Goal: Information Seeking & Learning: Learn about a topic

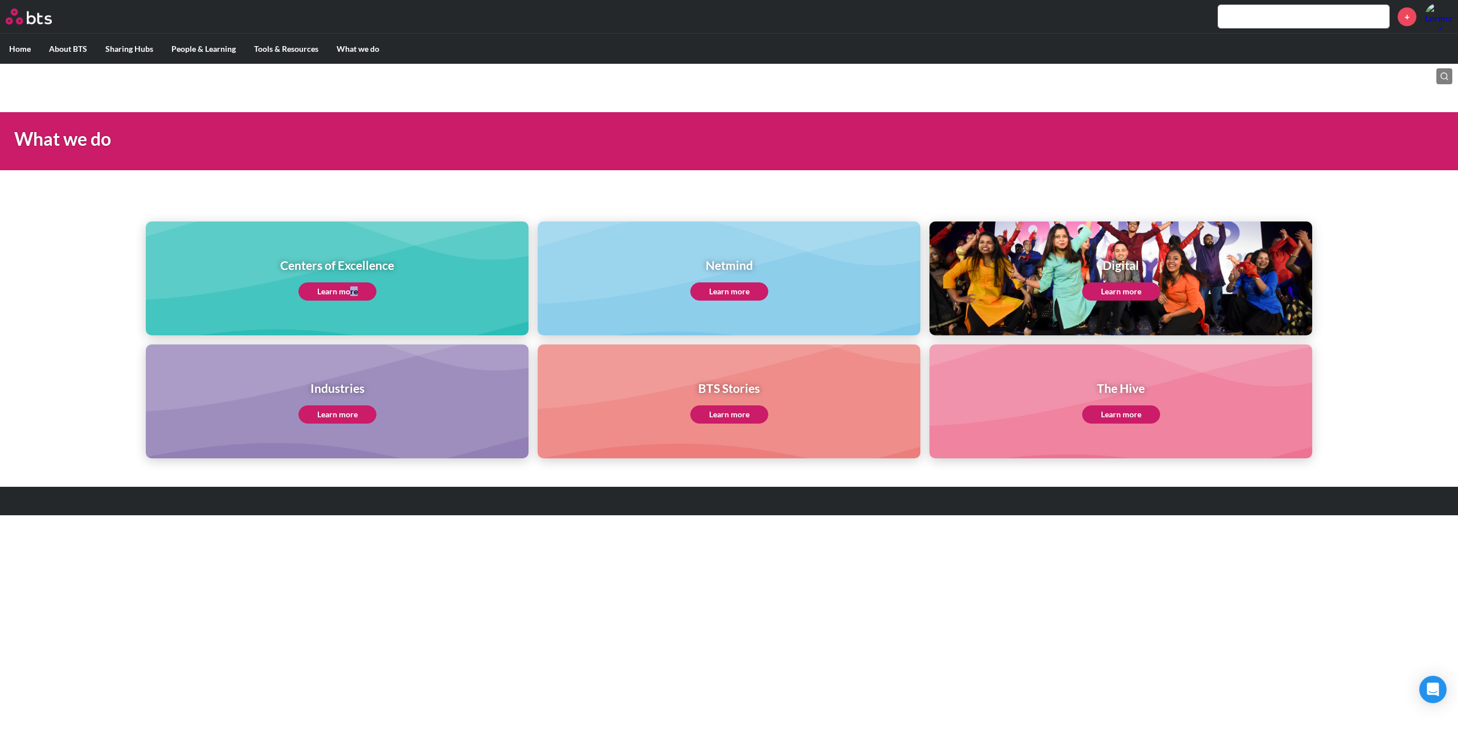
drag, startPoint x: 358, startPoint y: 302, endPoint x: 350, endPoint y: 299, distance: 8.7
click at [350, 299] on div "Centers of Excellence Learn more" at bounding box center [337, 279] width 383 height 114
click at [340, 294] on link "Learn more" at bounding box center [338, 292] width 78 height 18
click at [359, 412] on link "Learn more" at bounding box center [338, 415] width 78 height 18
click at [1137, 412] on link "Learn more" at bounding box center [1121, 415] width 78 height 18
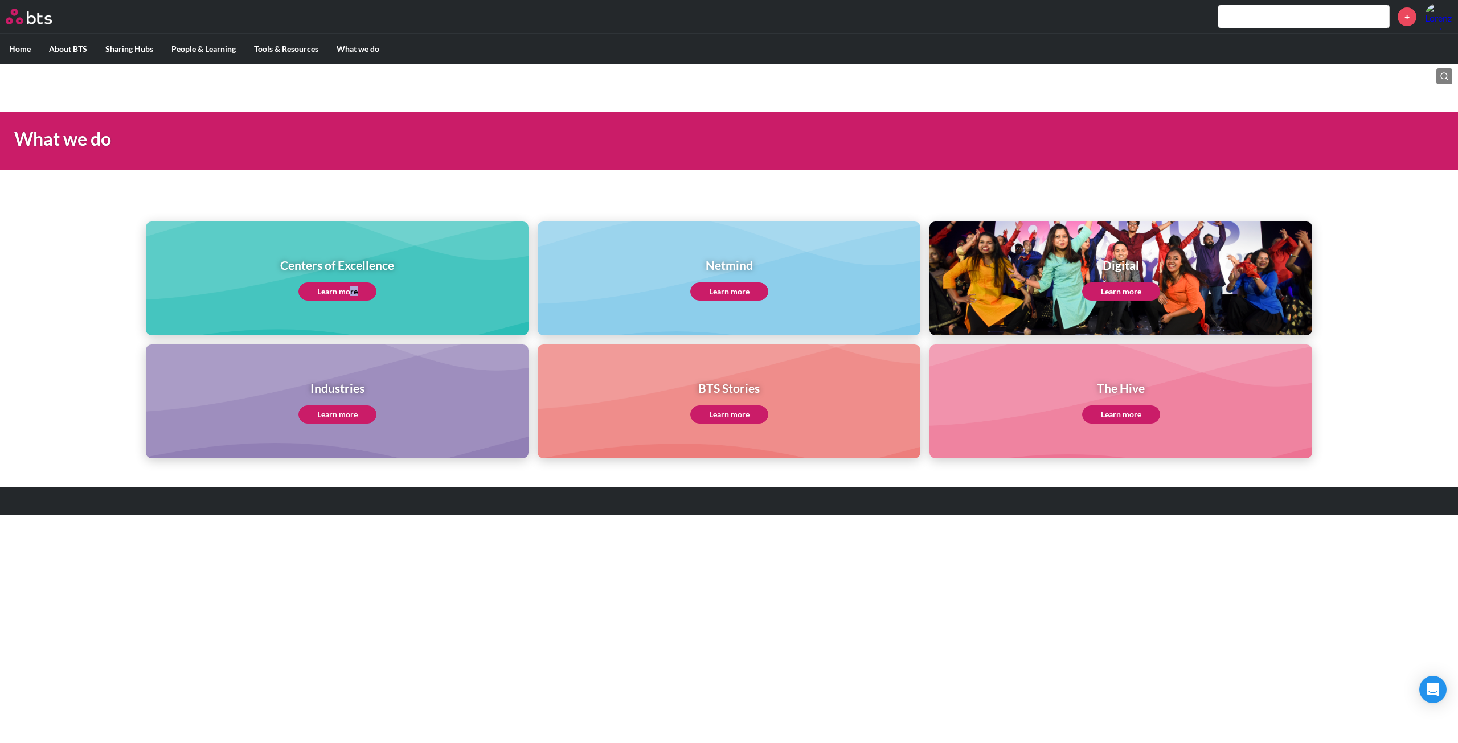
click at [1135, 291] on link "Learn more" at bounding box center [1121, 292] width 78 height 18
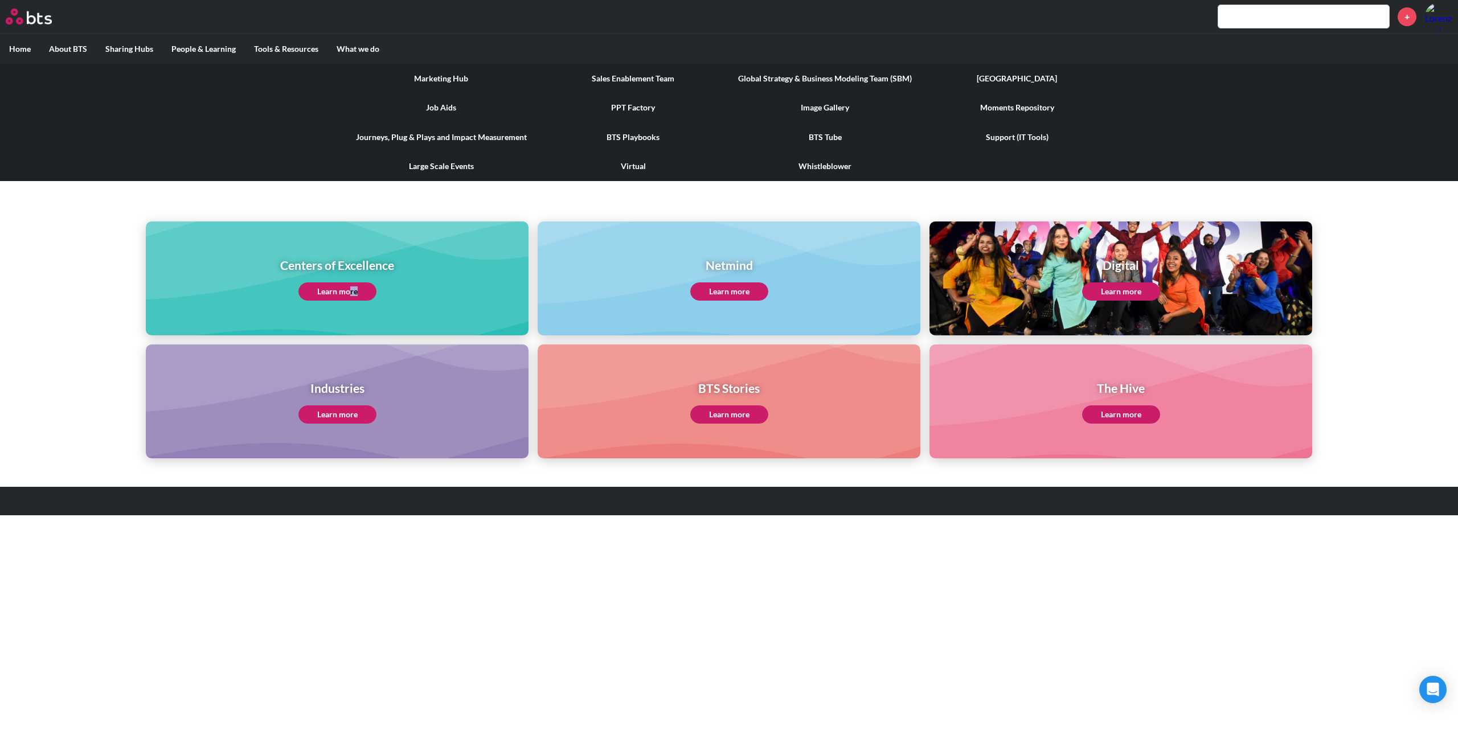
click at [656, 82] on link "Sales Enablement Team" at bounding box center [633, 79] width 192 height 30
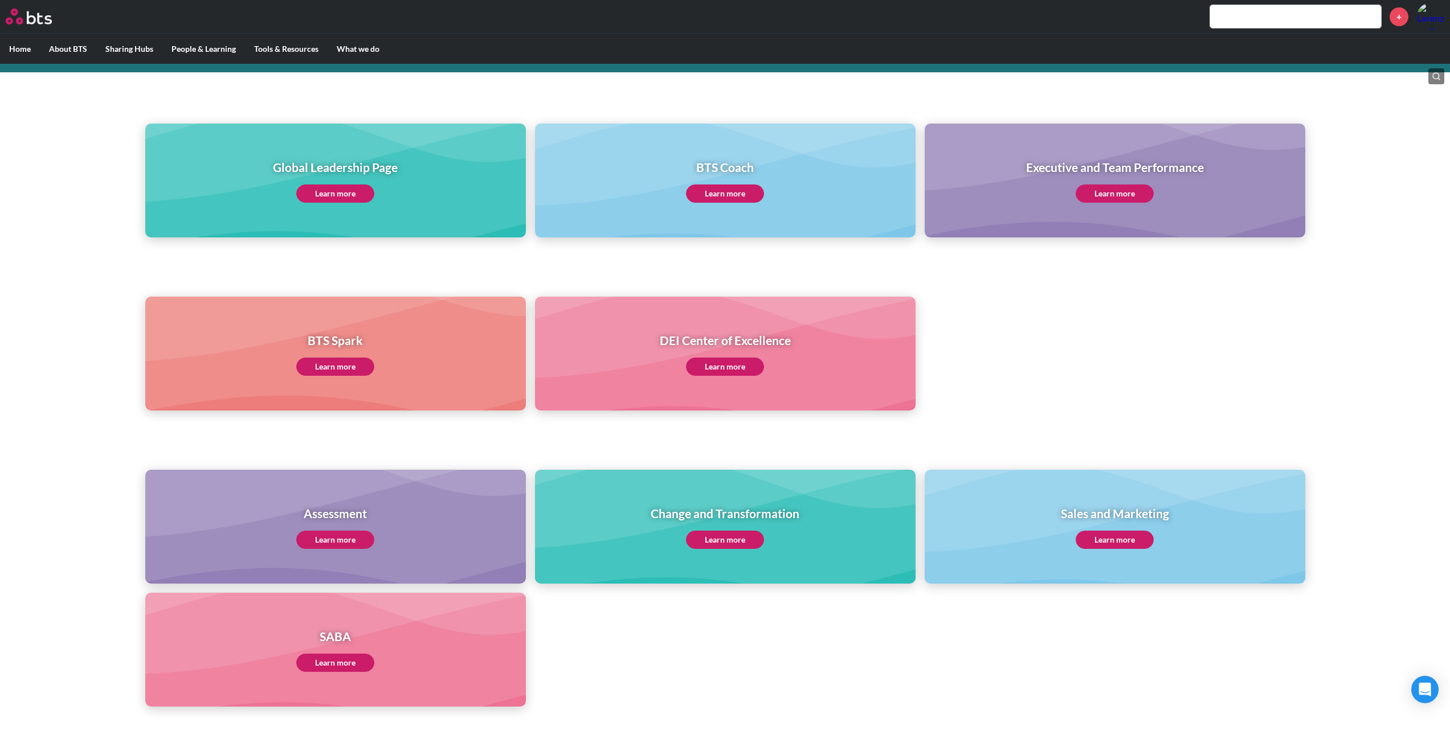
scroll to position [74, 0]
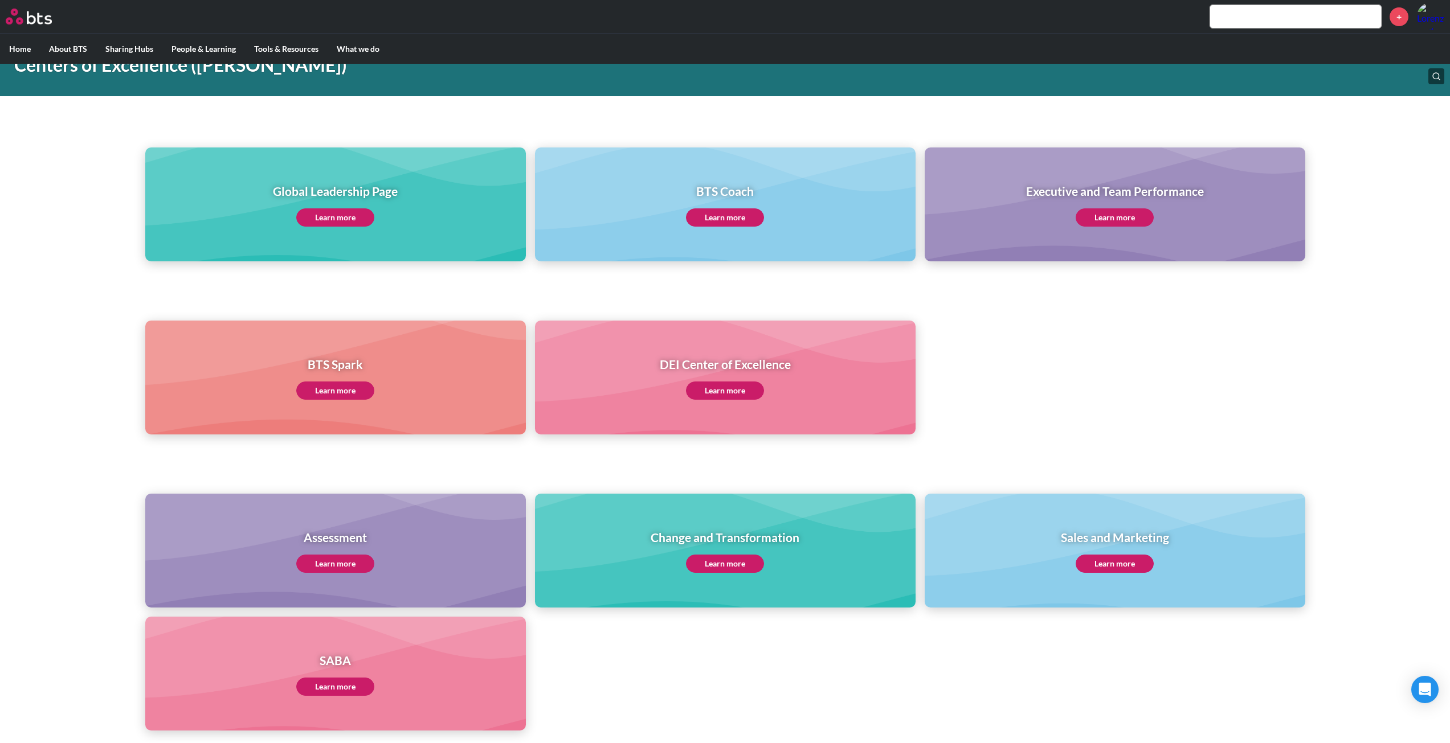
click at [1109, 563] on link "Learn more" at bounding box center [1115, 564] width 78 height 18
click at [352, 565] on link "Learn more" at bounding box center [335, 564] width 78 height 18
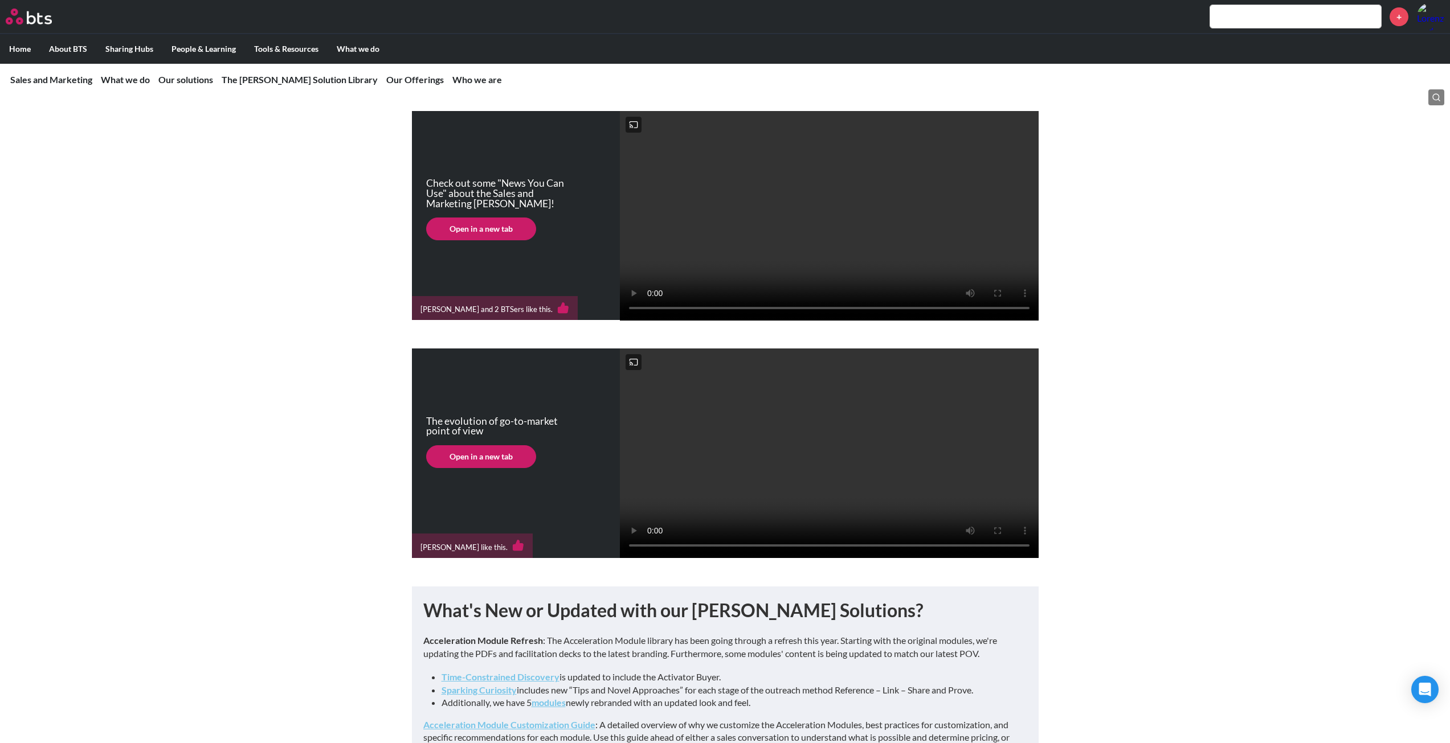
scroll to position [228, 0]
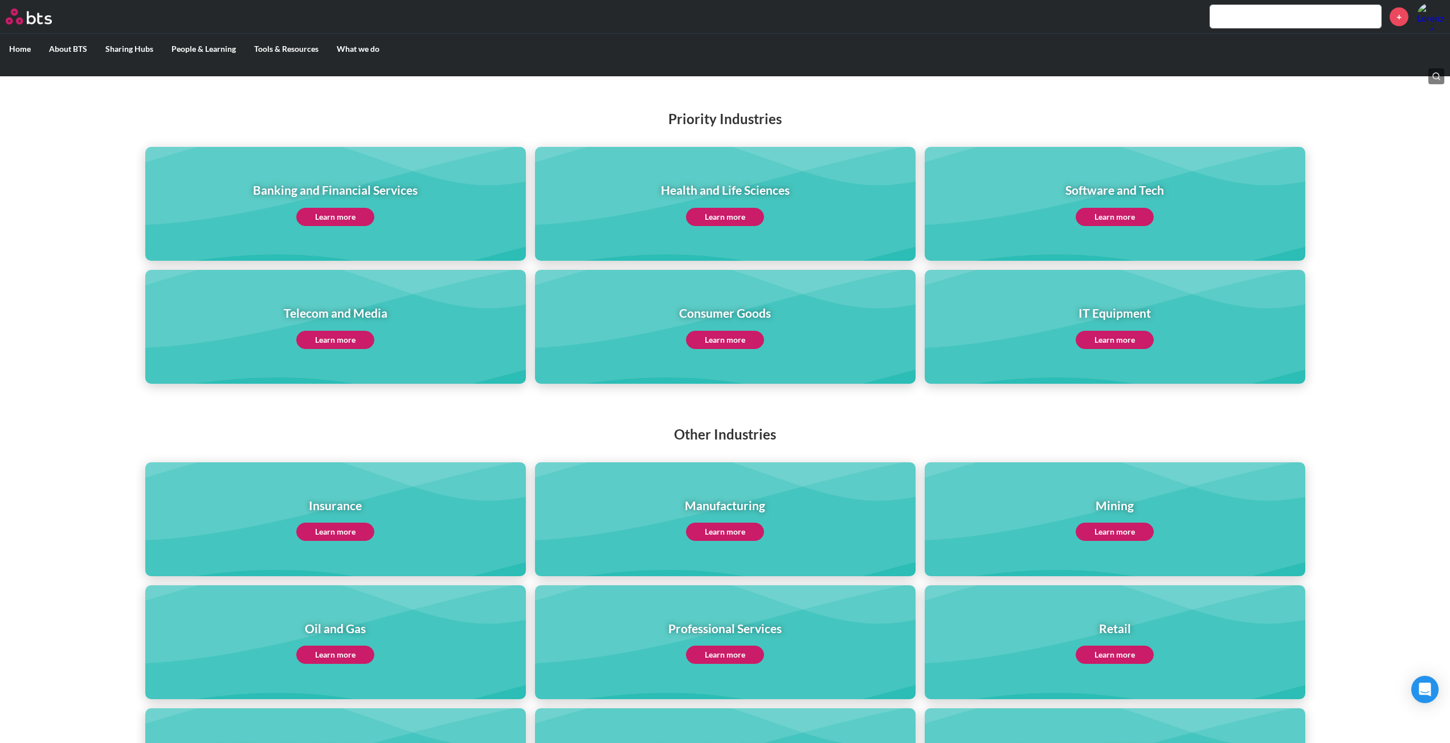
scroll to position [114, 0]
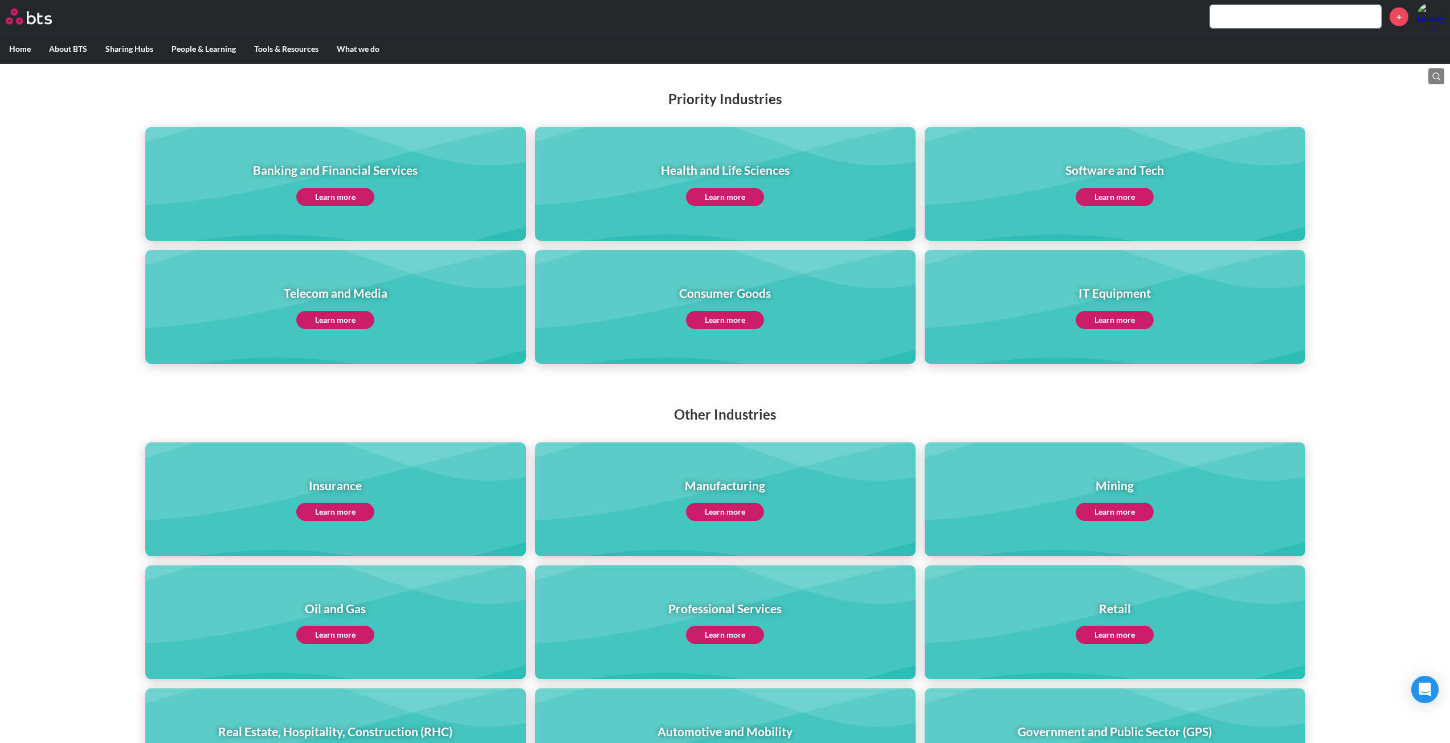
click at [739, 509] on link "Learn more" at bounding box center [725, 512] width 78 height 18
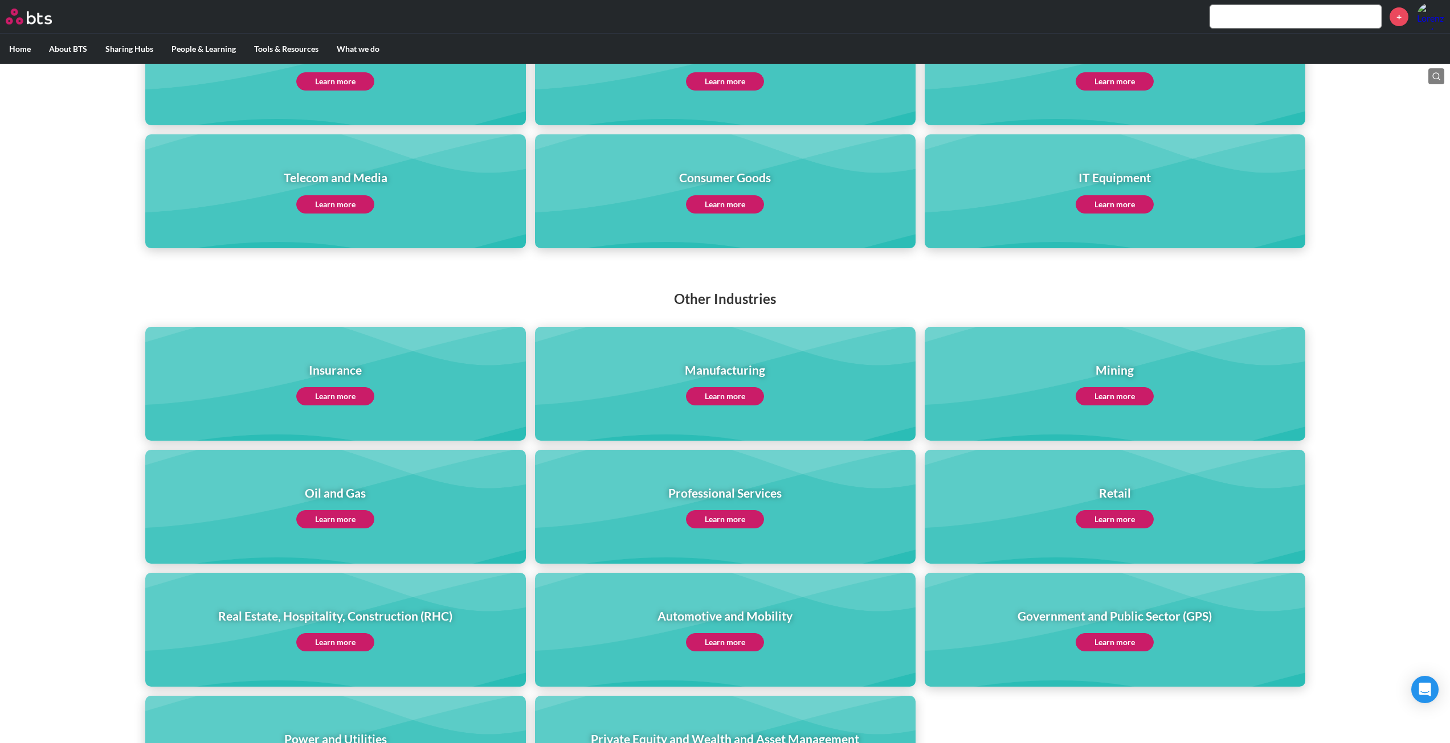
scroll to position [0, 0]
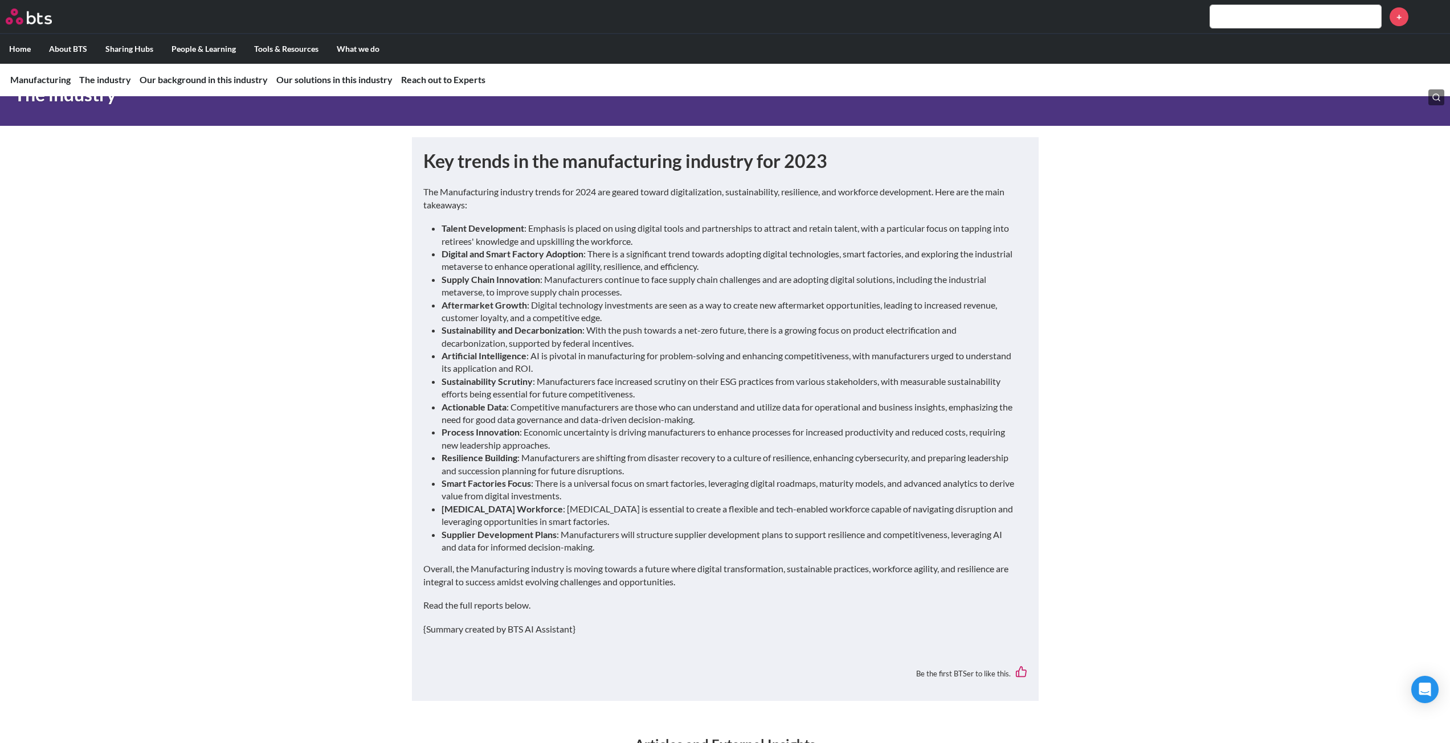
scroll to position [342, 0]
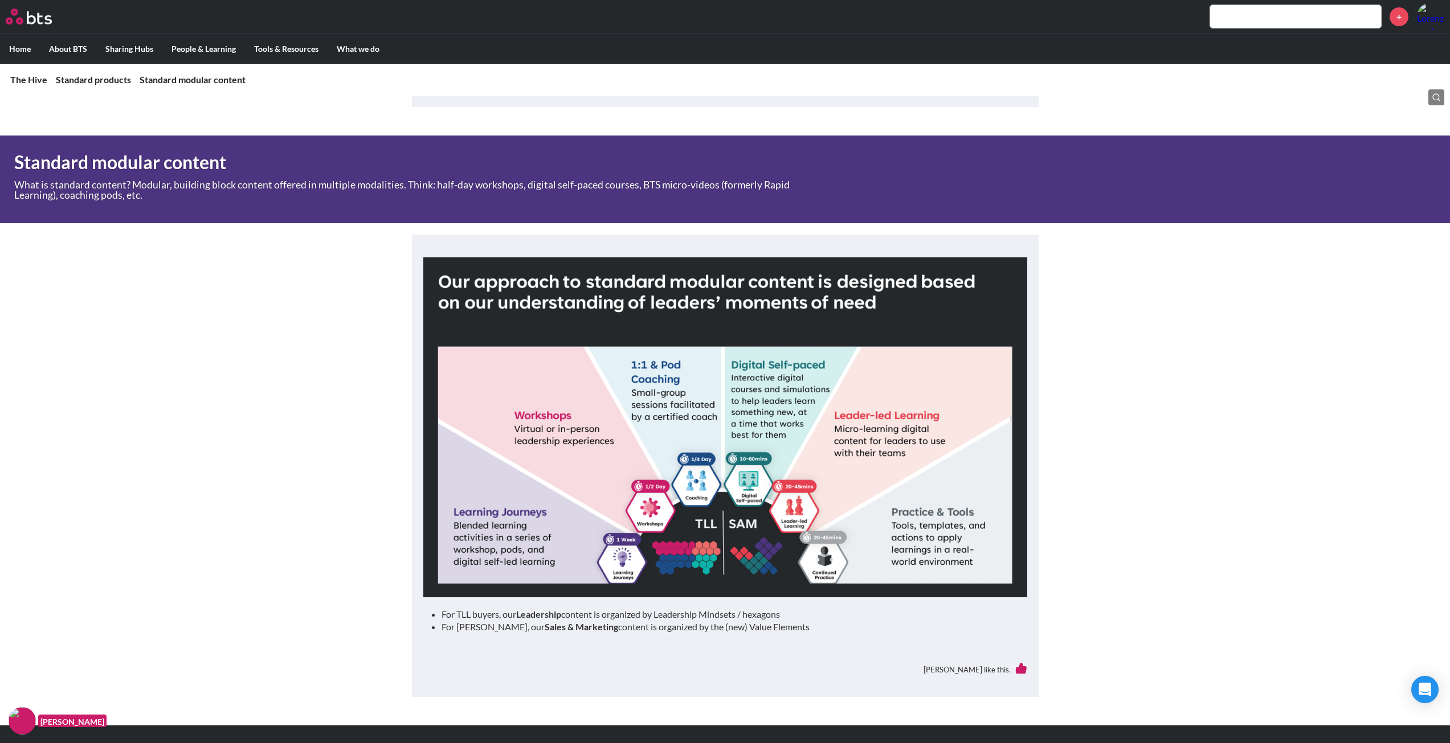
scroll to position [933, 0]
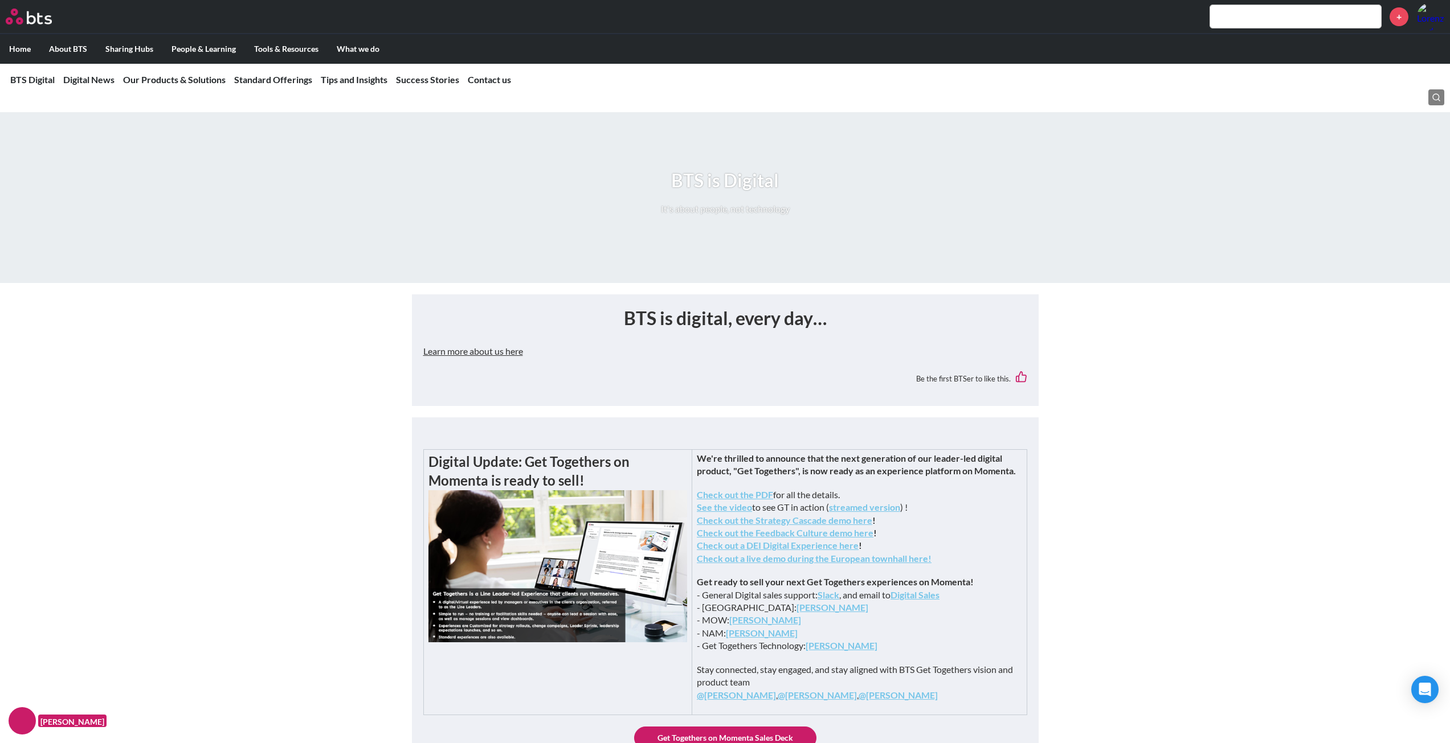
scroll to position [228, 0]
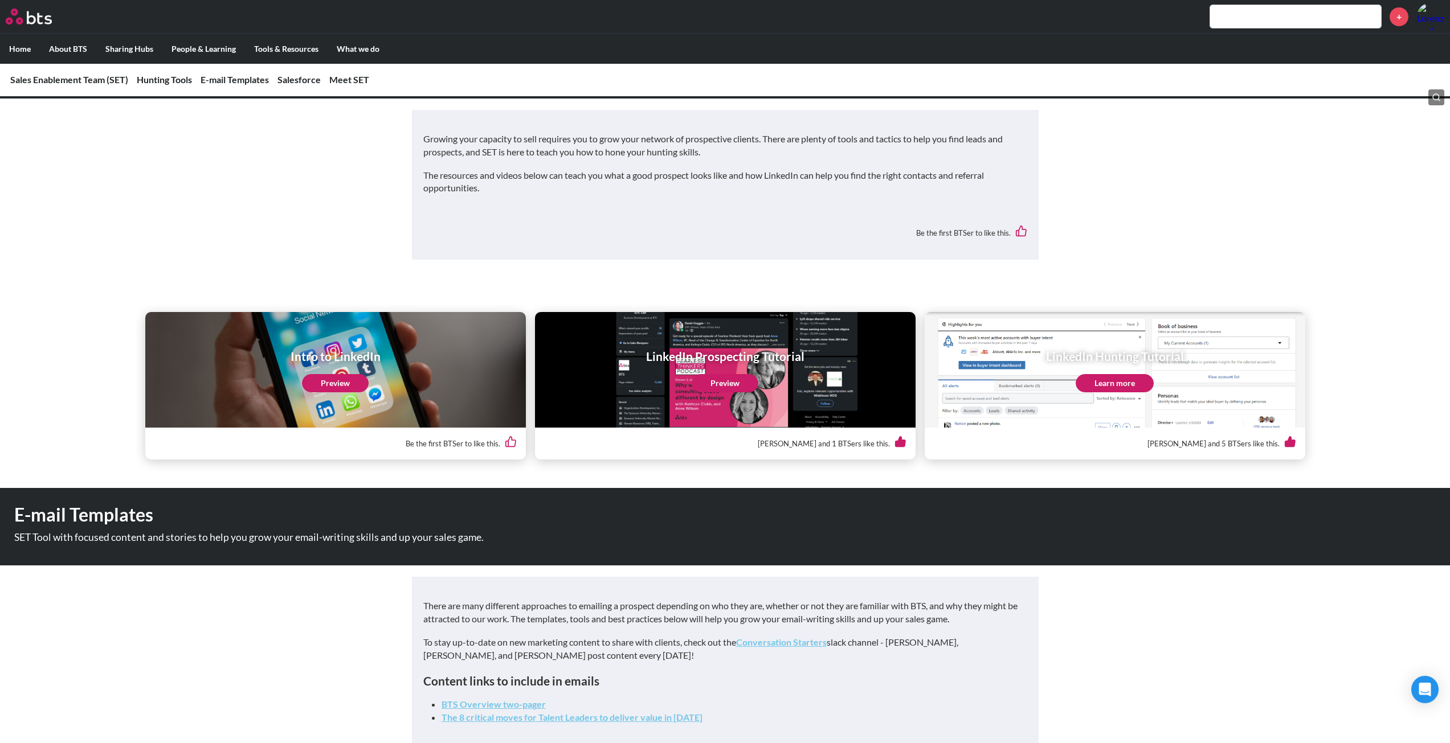
scroll to position [513, 0]
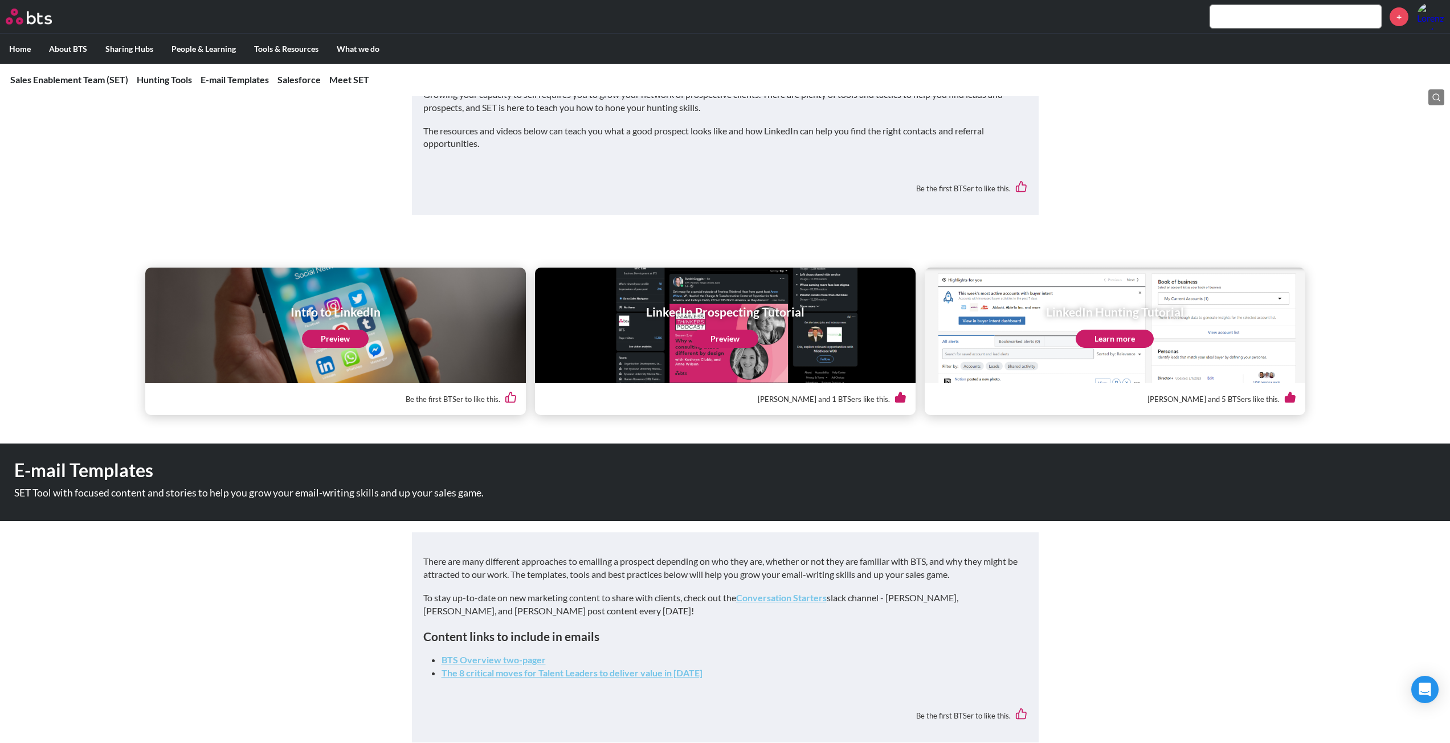
click at [39, 473] on h1 "E-mail Templates" at bounding box center [511, 471] width 995 height 26
click at [51, 485] on div "E-mail Templates SET Tool with focused content and stories to help you grow you…" at bounding box center [511, 482] width 1023 height 77
click at [53, 493] on p "SET Tool with focused content and stories to help you grow your email-writing s…" at bounding box center [412, 493] width 796 height 10
drag, startPoint x: 64, startPoint y: 493, endPoint x: 153, endPoint y: 497, distance: 89.5
click at [142, 496] on p "SET Tool with focused content and stories to help you grow your email-writing s…" at bounding box center [412, 493] width 796 height 10
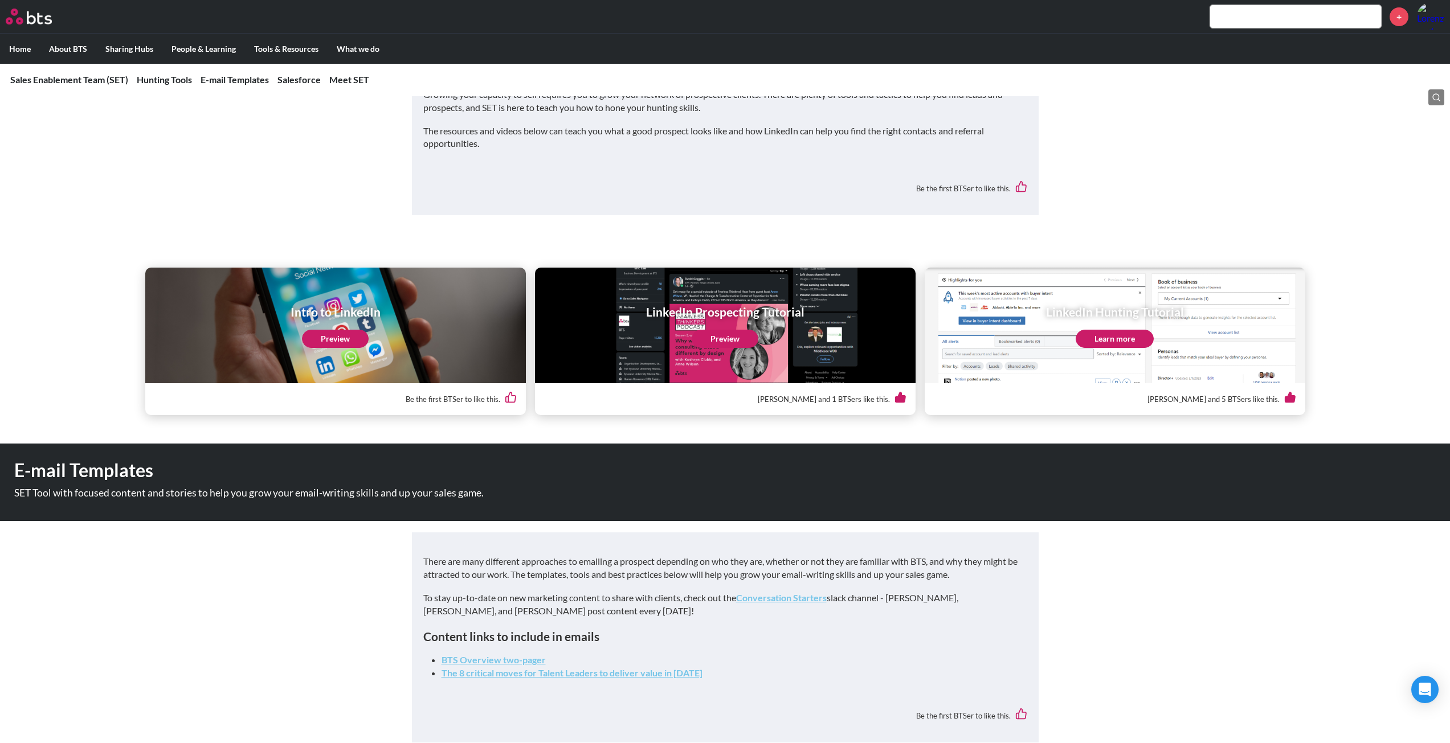
click at [182, 500] on div "E-mail Templates SET Tool with focused content and stories to help you grow you…" at bounding box center [511, 482] width 1023 height 77
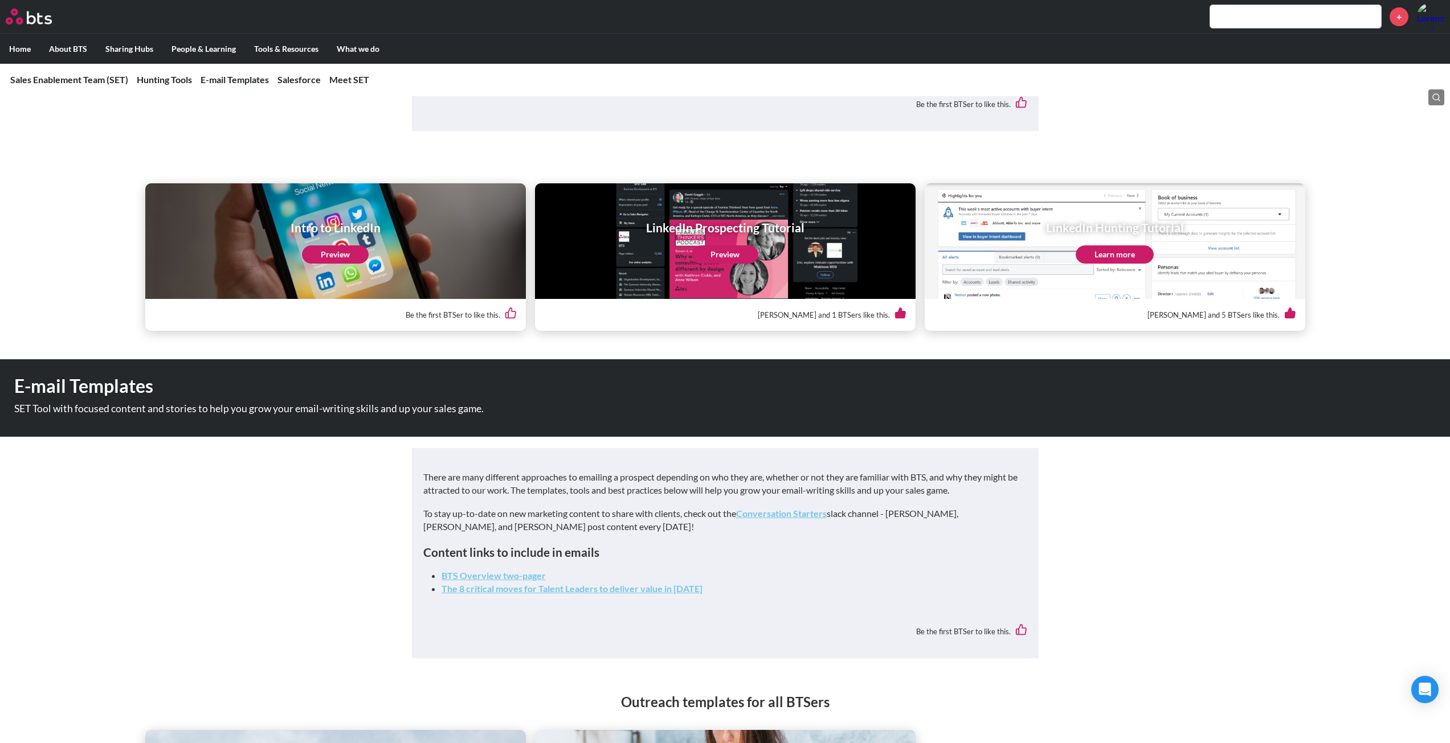
scroll to position [627, 0]
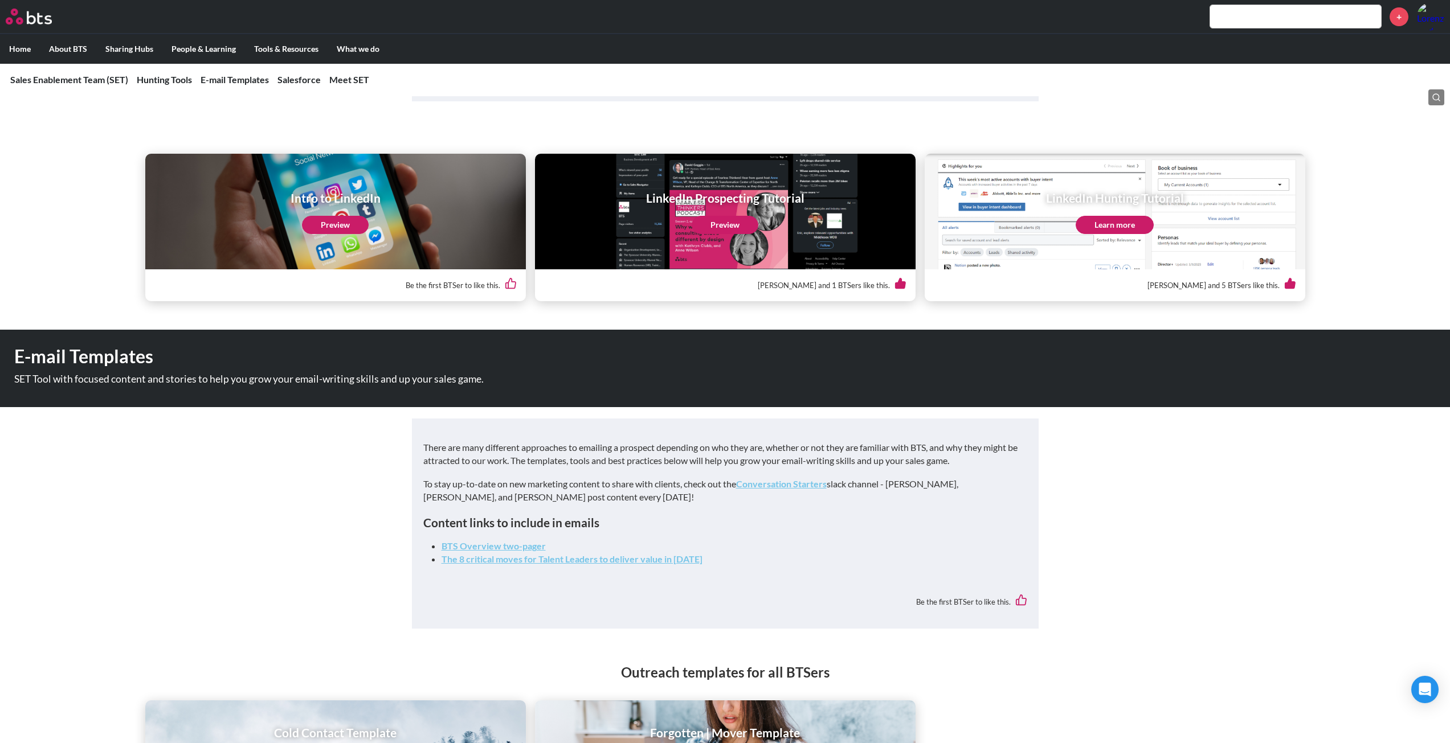
click at [761, 487] on em "Conversation Starters" at bounding box center [781, 484] width 91 height 11
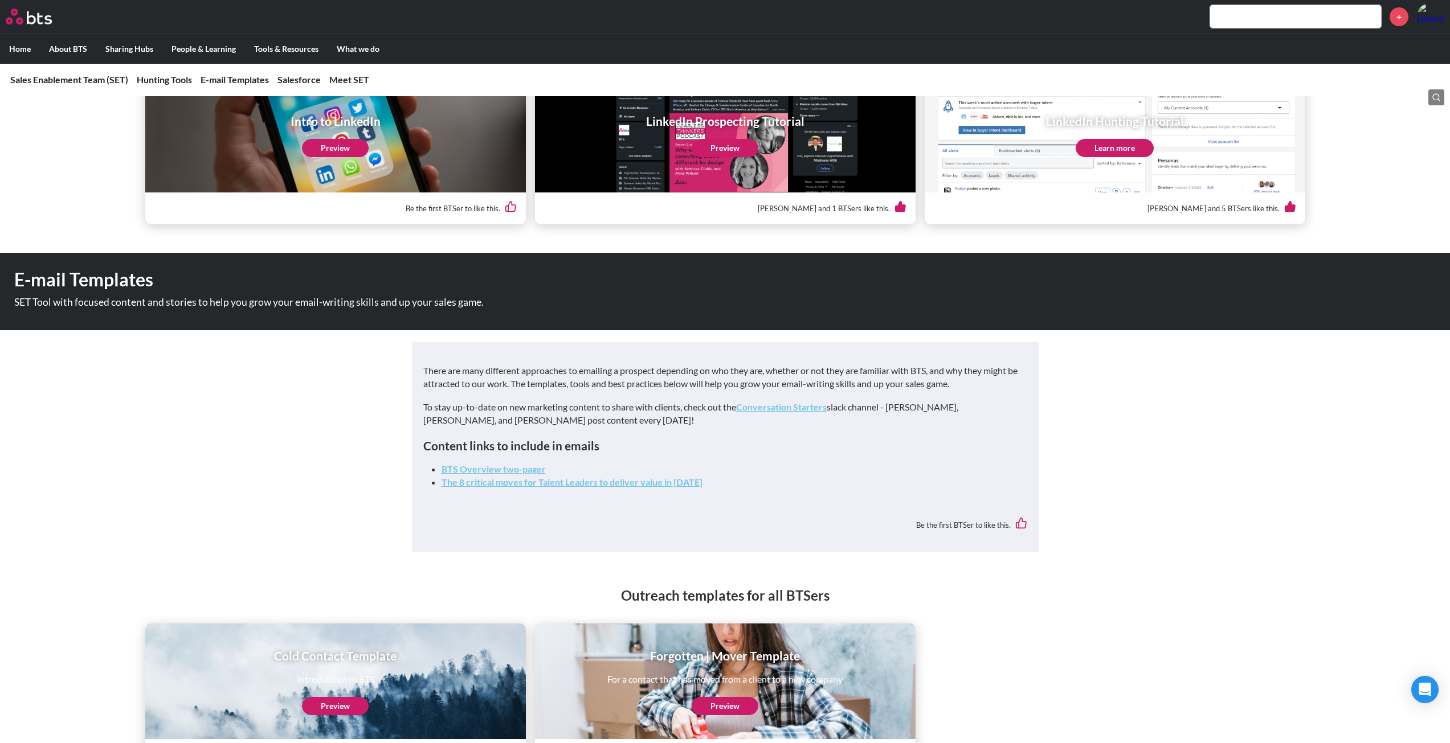
scroll to position [741, 0]
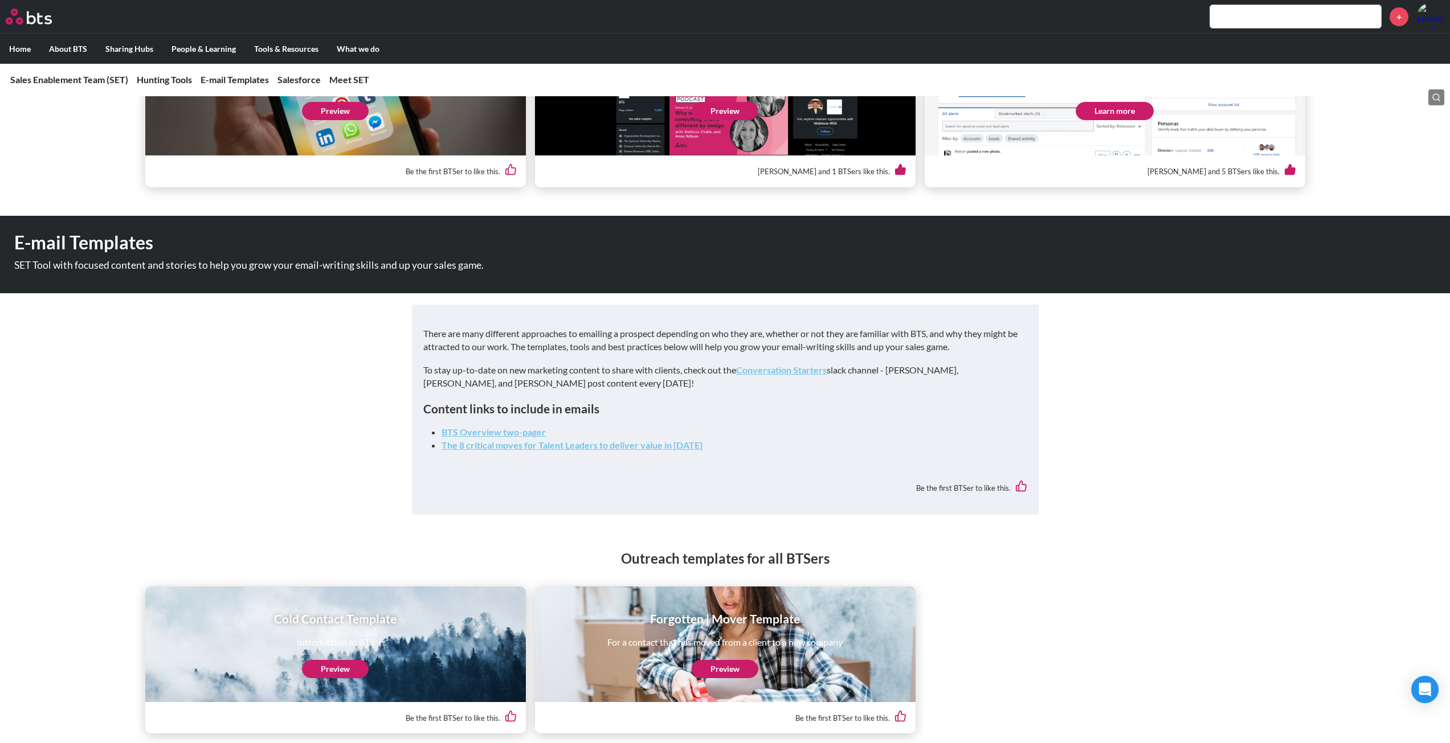
click at [506, 431] on strong "BTS Overview two-pager" at bounding box center [494, 432] width 104 height 11
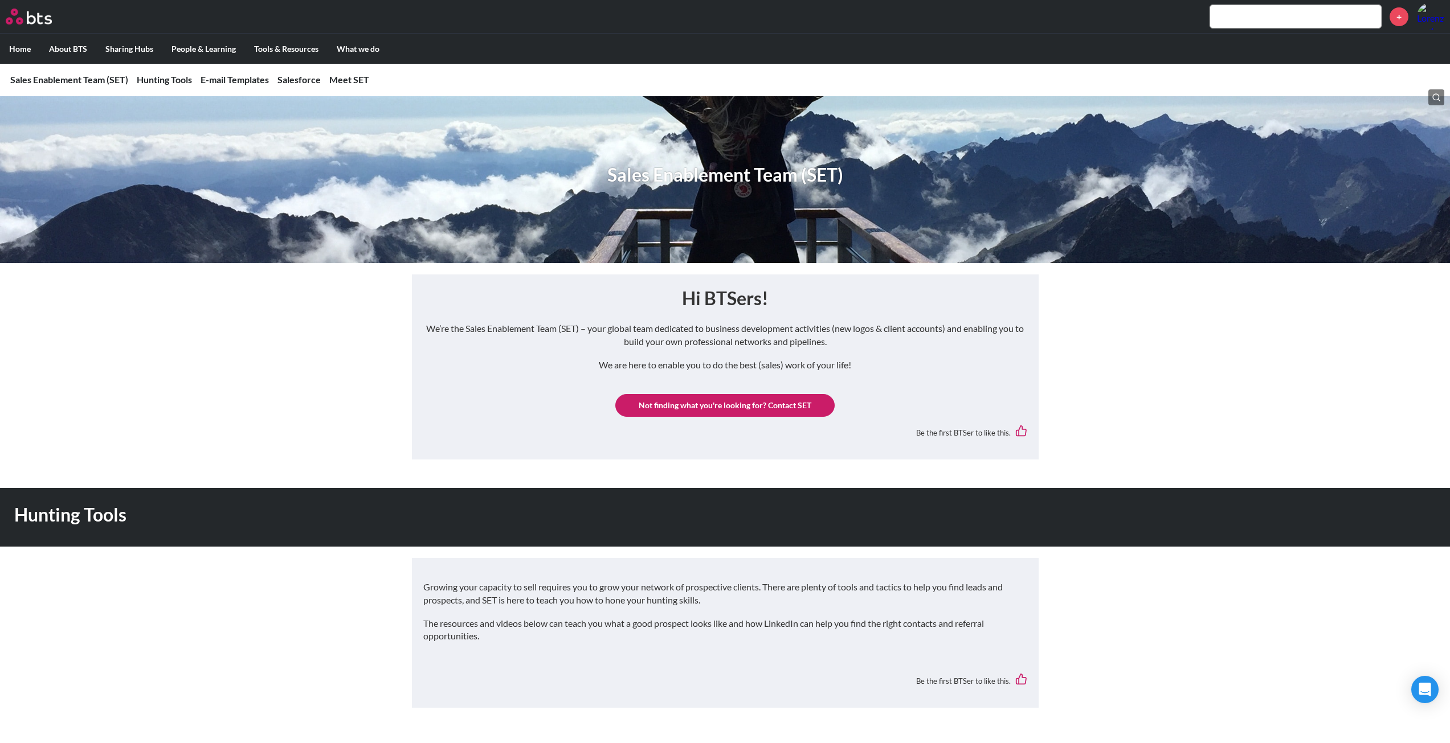
scroll to position [0, 0]
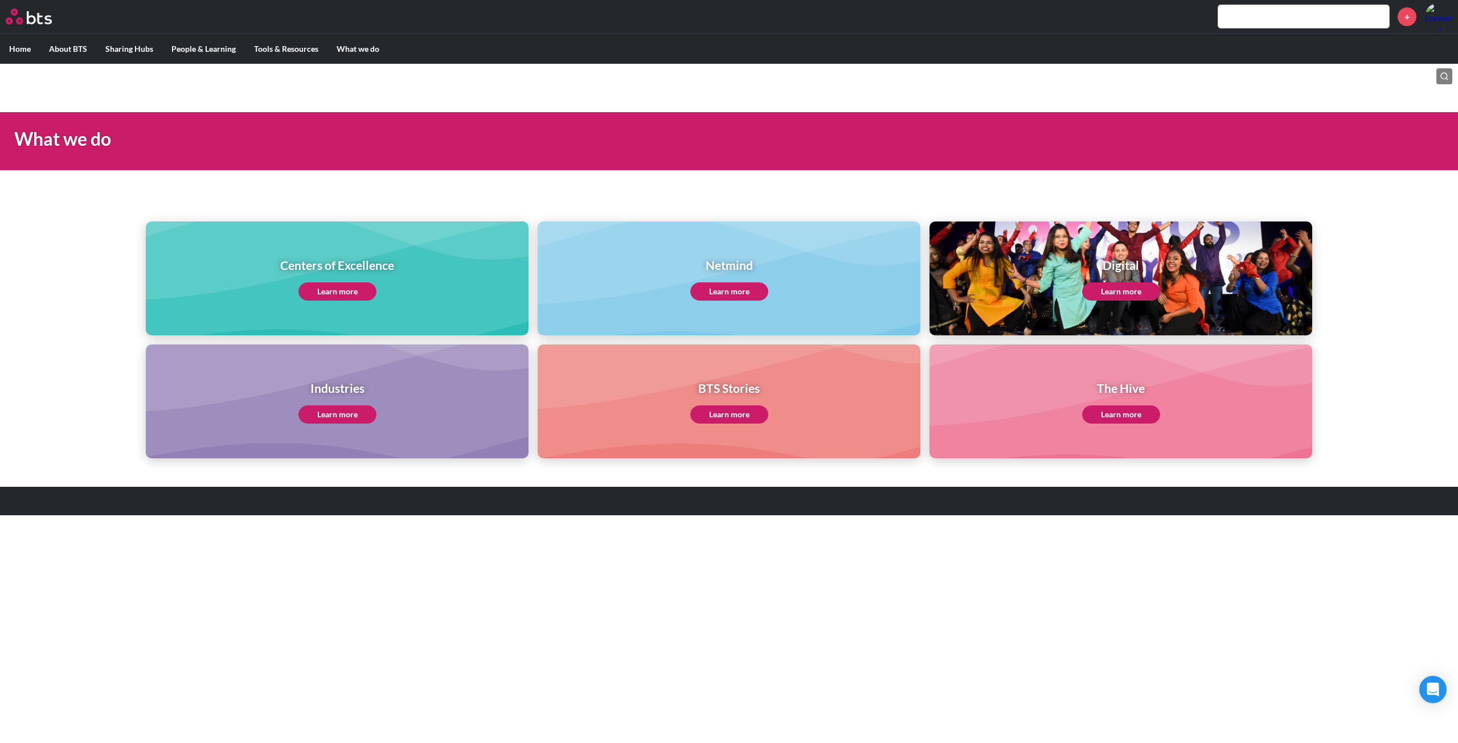
click at [1118, 282] on div "Digital Learn more" at bounding box center [1121, 279] width 78 height 44
click at [1121, 289] on link "Learn more" at bounding box center [1121, 292] width 78 height 18
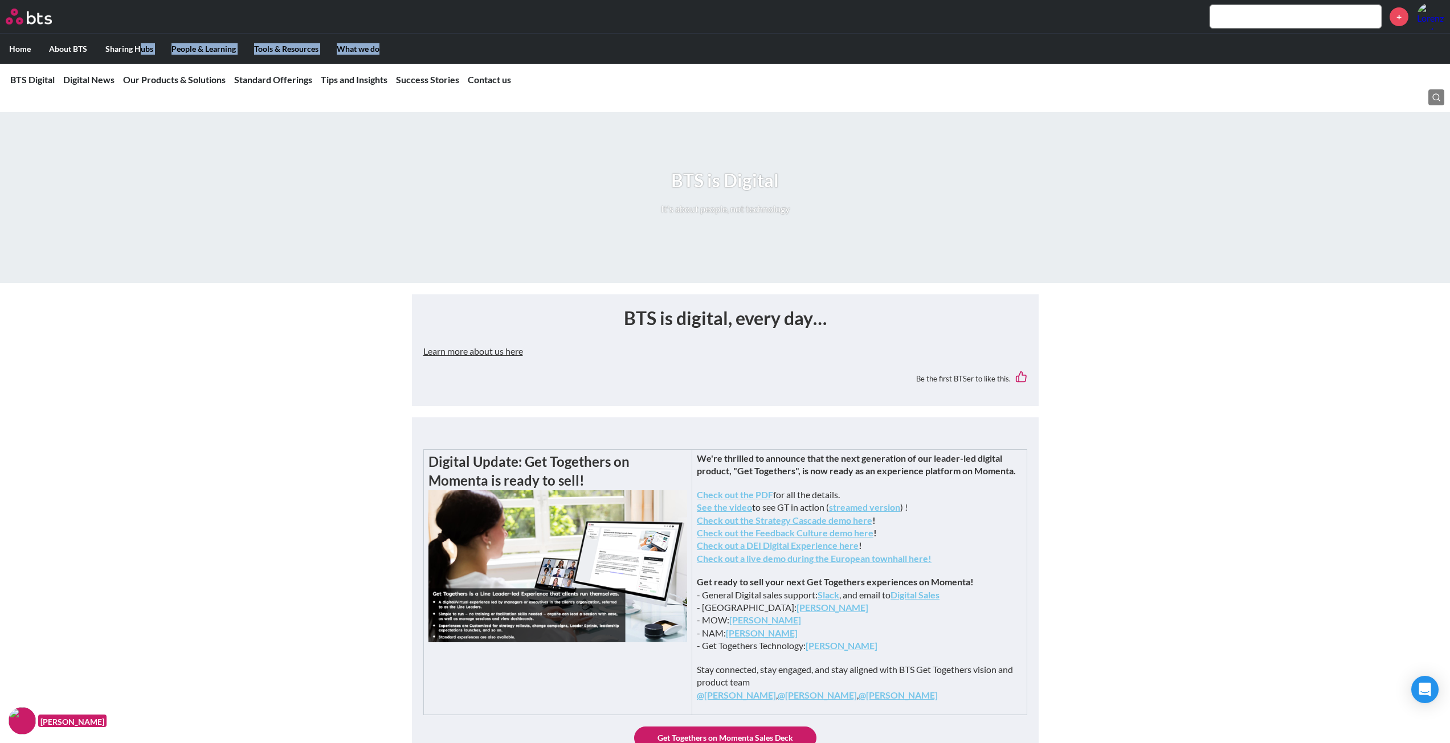
drag, startPoint x: 141, startPoint y: 44, endPoint x: 455, endPoint y: 47, distance: 313.3
click at [455, 47] on ul "Home About BTS Who we are How we work: Policies, Toolkits and Guidance Internal…" at bounding box center [725, 49] width 1450 height 30
click at [196, 83] on link "Our Products & Solutions" at bounding box center [174, 79] width 103 height 11
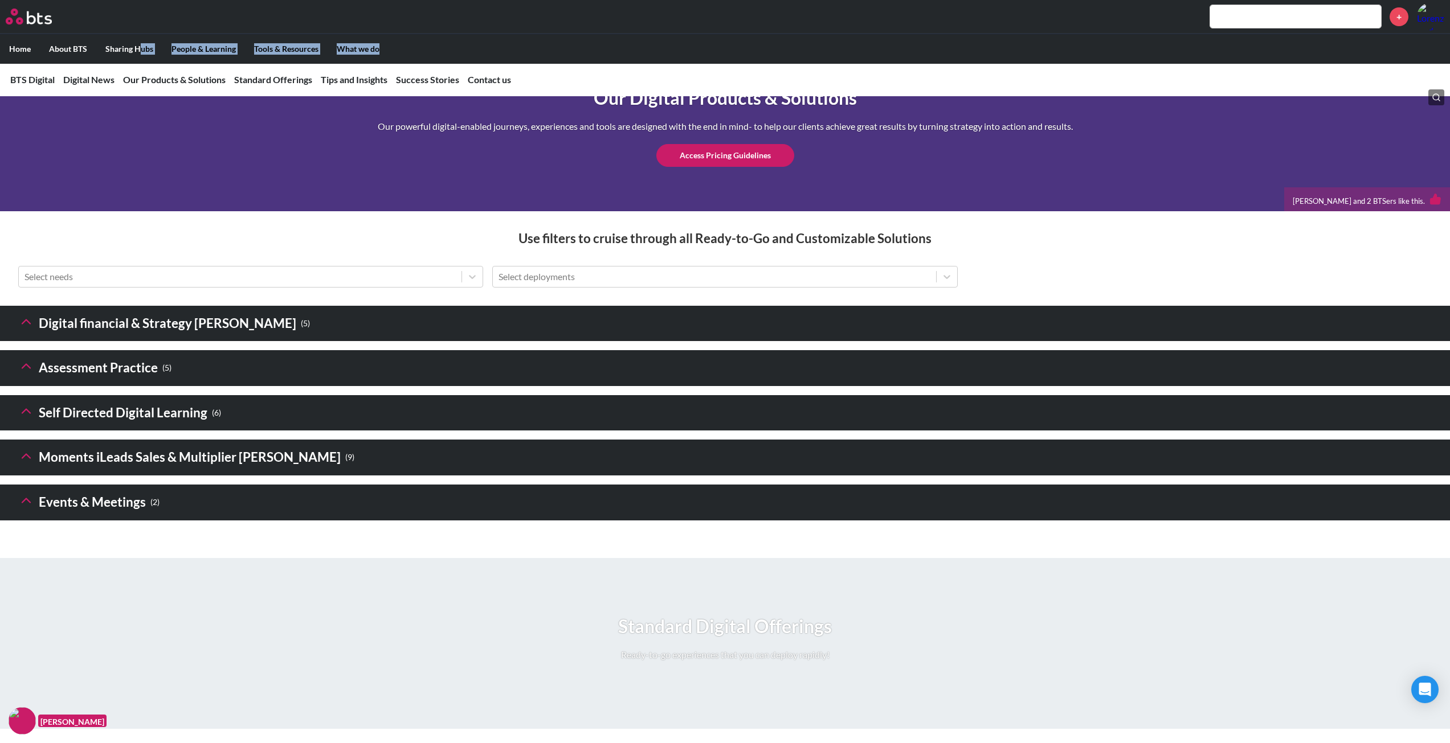
scroll to position [1377, 0]
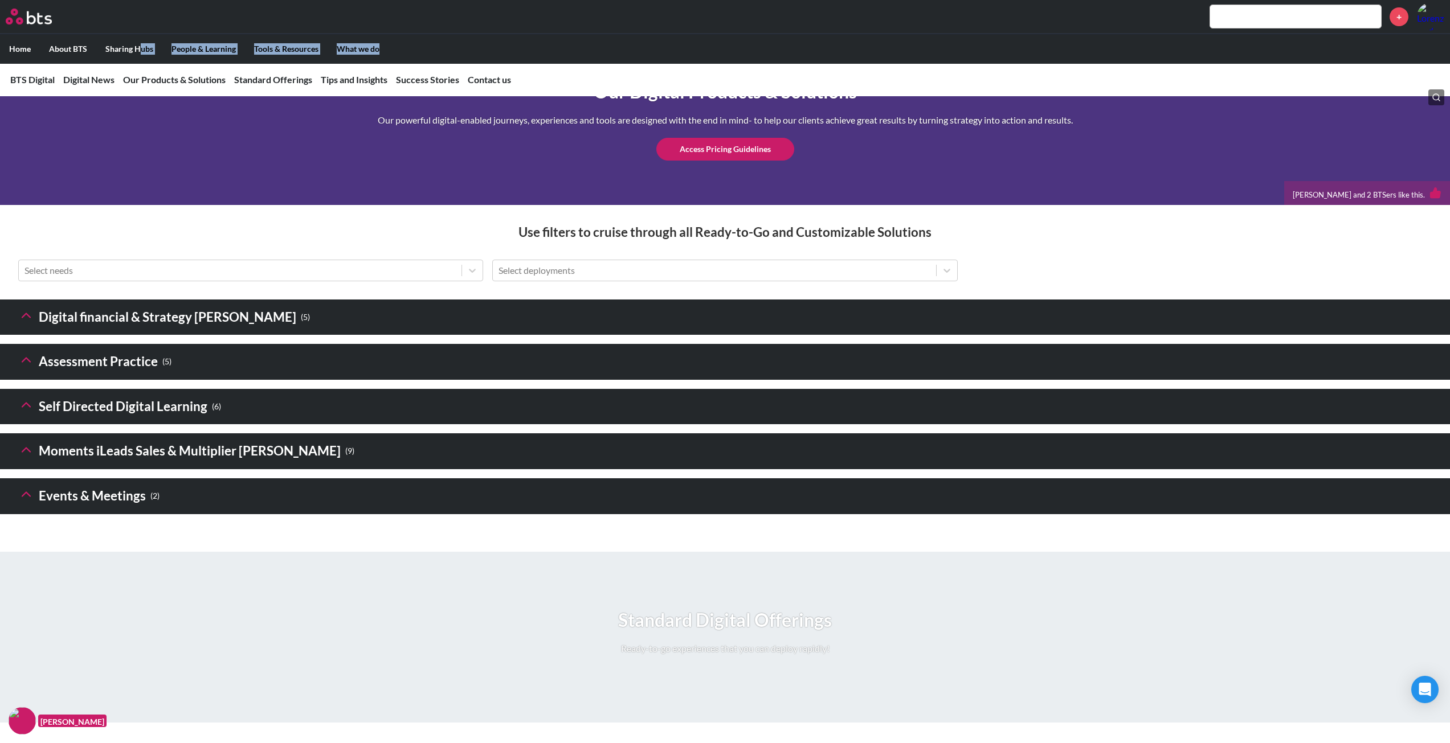
click at [30, 324] on icon at bounding box center [26, 316] width 16 height 16
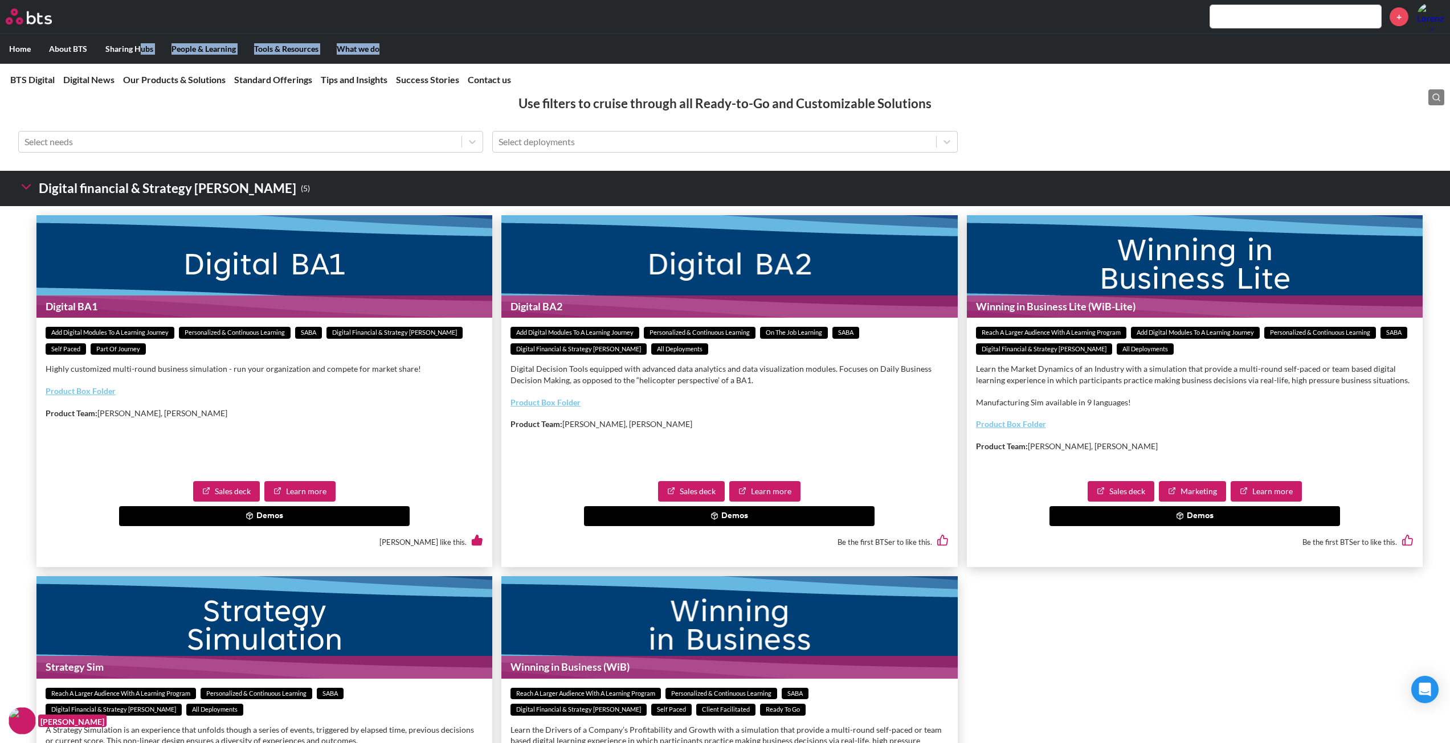
scroll to position [1548, 0]
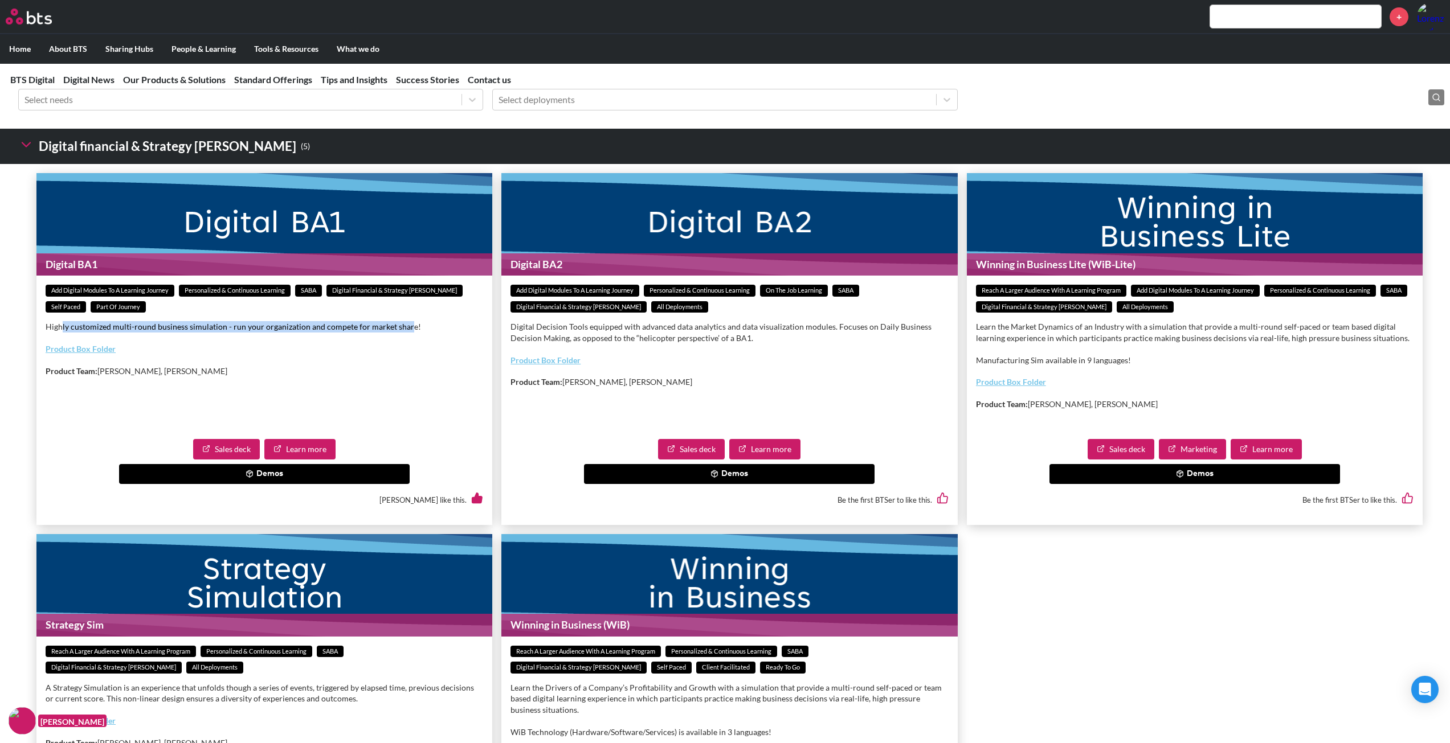
drag, startPoint x: 77, startPoint y: 377, endPoint x: 404, endPoint y: 382, distance: 327.6
click at [404, 333] on p "Highly customized multi-round business simulation - run your organization and c…" at bounding box center [265, 326] width 438 height 11
drag, startPoint x: 507, startPoint y: 375, endPoint x: 819, endPoint y: 379, distance: 311.7
click at [819, 379] on div "Add Digital Modules to a Learning Journey Personalized & Continuous Learning On…" at bounding box center [729, 342] width 456 height 132
click at [751, 344] on p "Digital Decision Tools equipped with advanced data analytics and data visualiza…" at bounding box center [729, 332] width 438 height 22
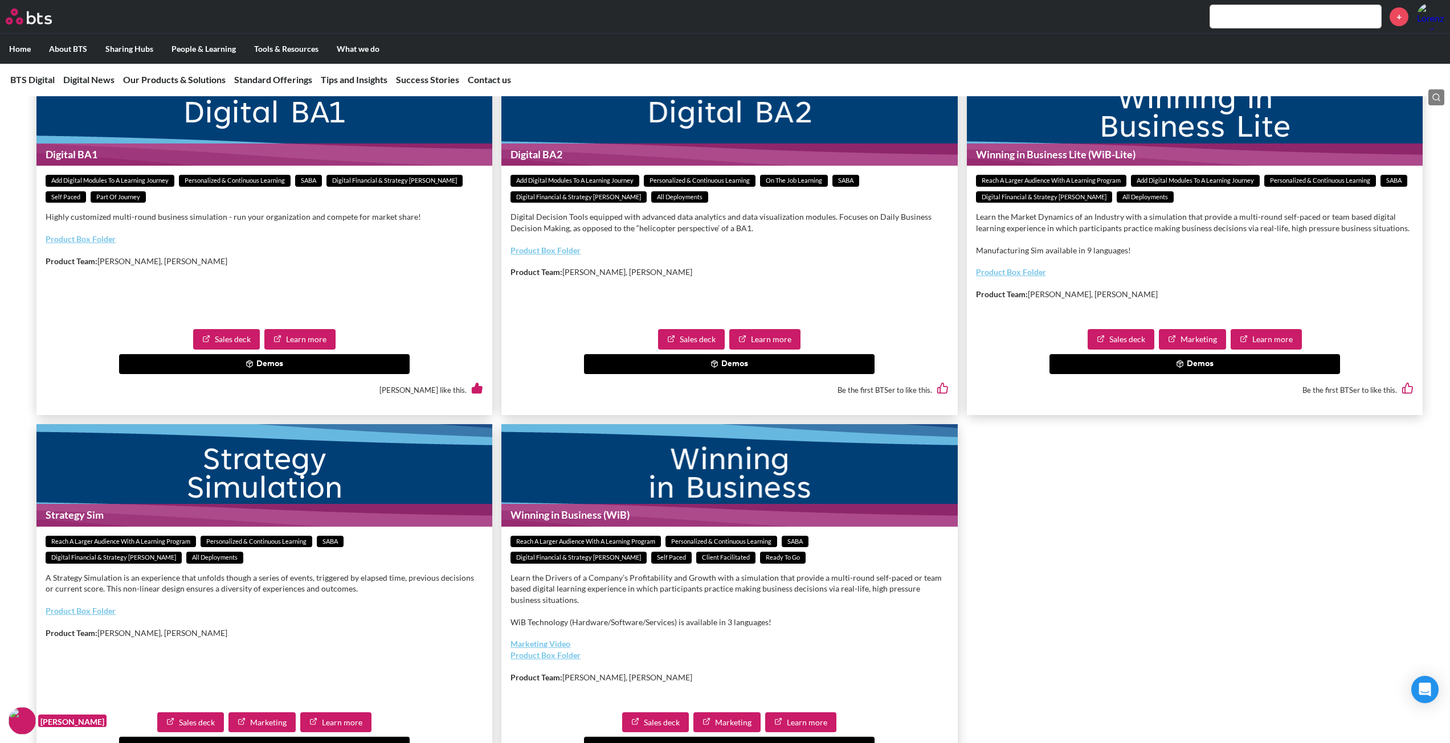
scroll to position [1662, 0]
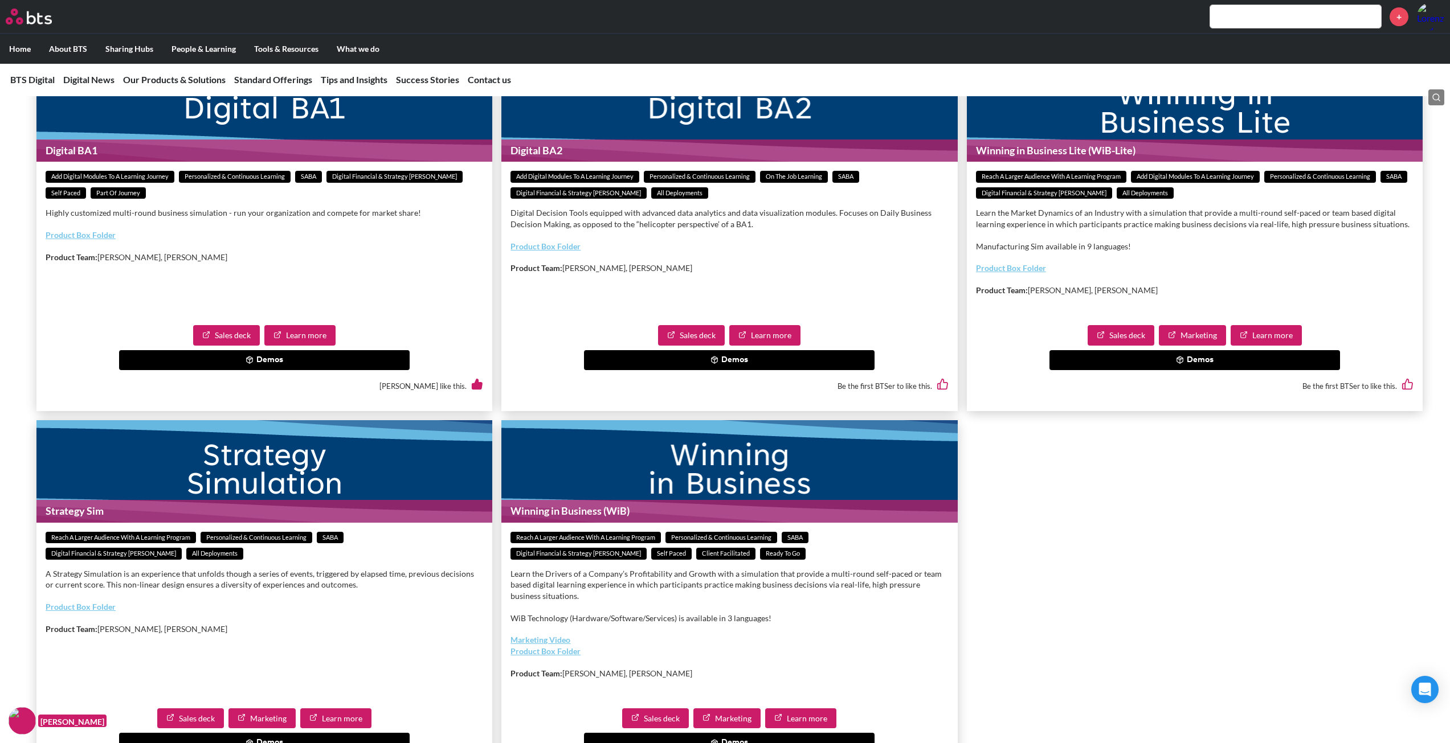
click at [749, 371] on button "Demos" at bounding box center [729, 360] width 291 height 21
click at [697, 395] on button "Digital BA2 Financial Literacy Demo" at bounding box center [668, 385] width 158 height 21
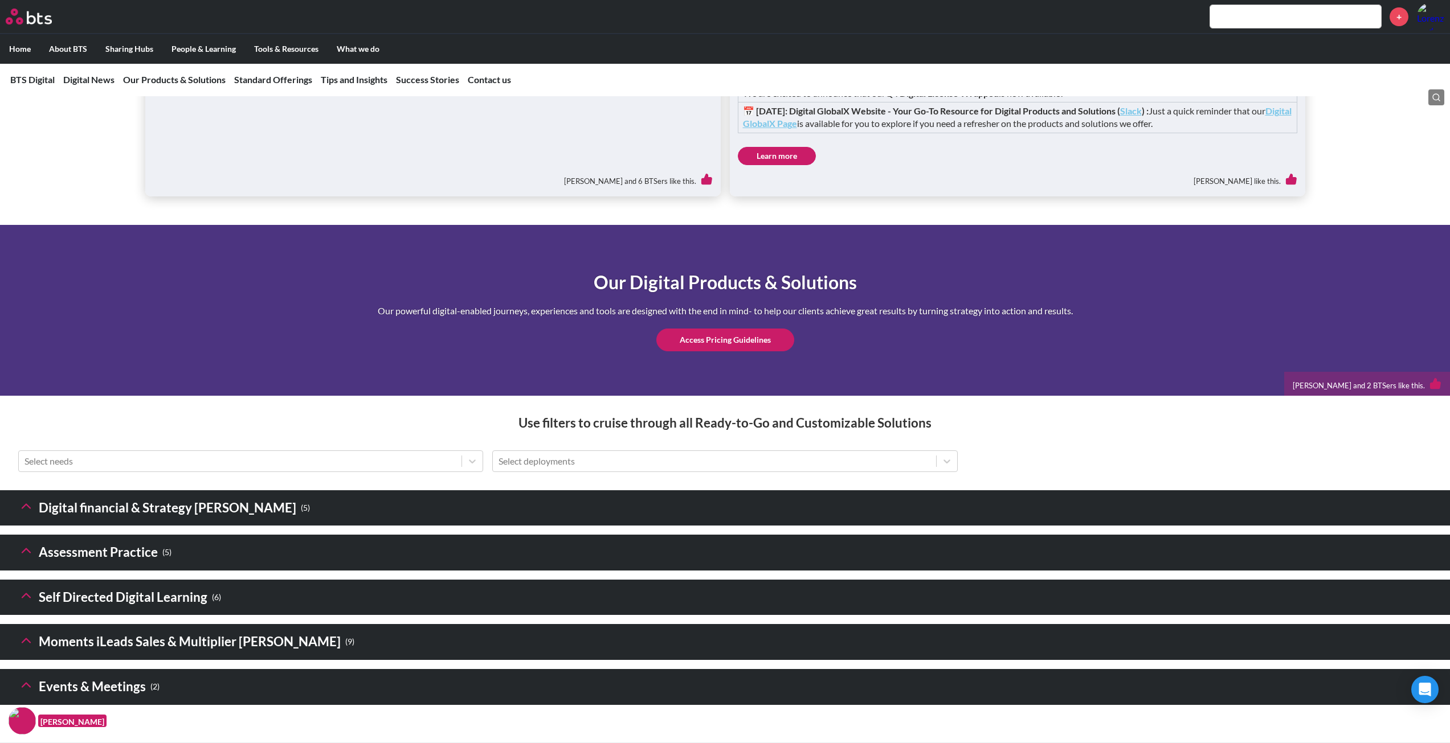
scroll to position [1196, 0]
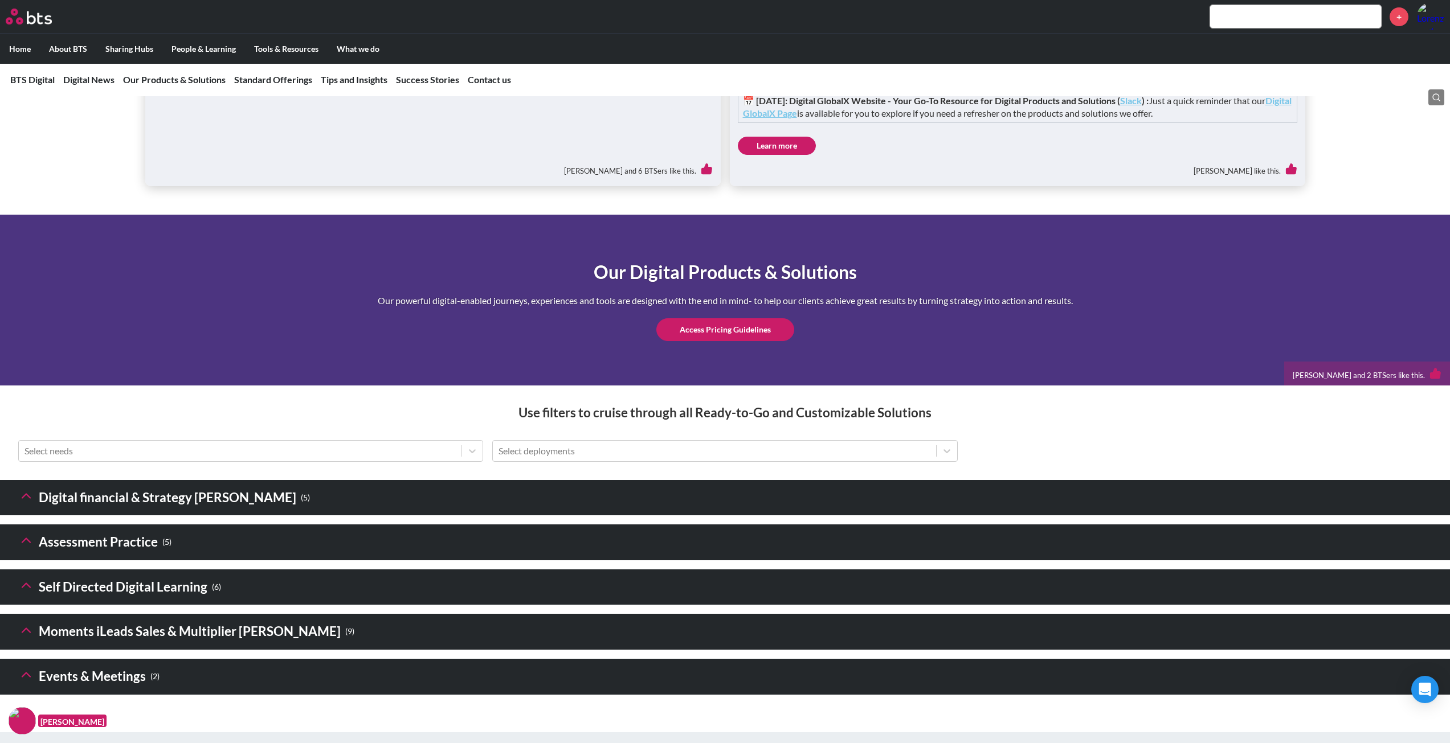
click at [115, 555] on h3 "Assessment Practice ( 5 )" at bounding box center [94, 542] width 153 height 24
click at [28, 543] on polyline at bounding box center [26, 541] width 8 height 4
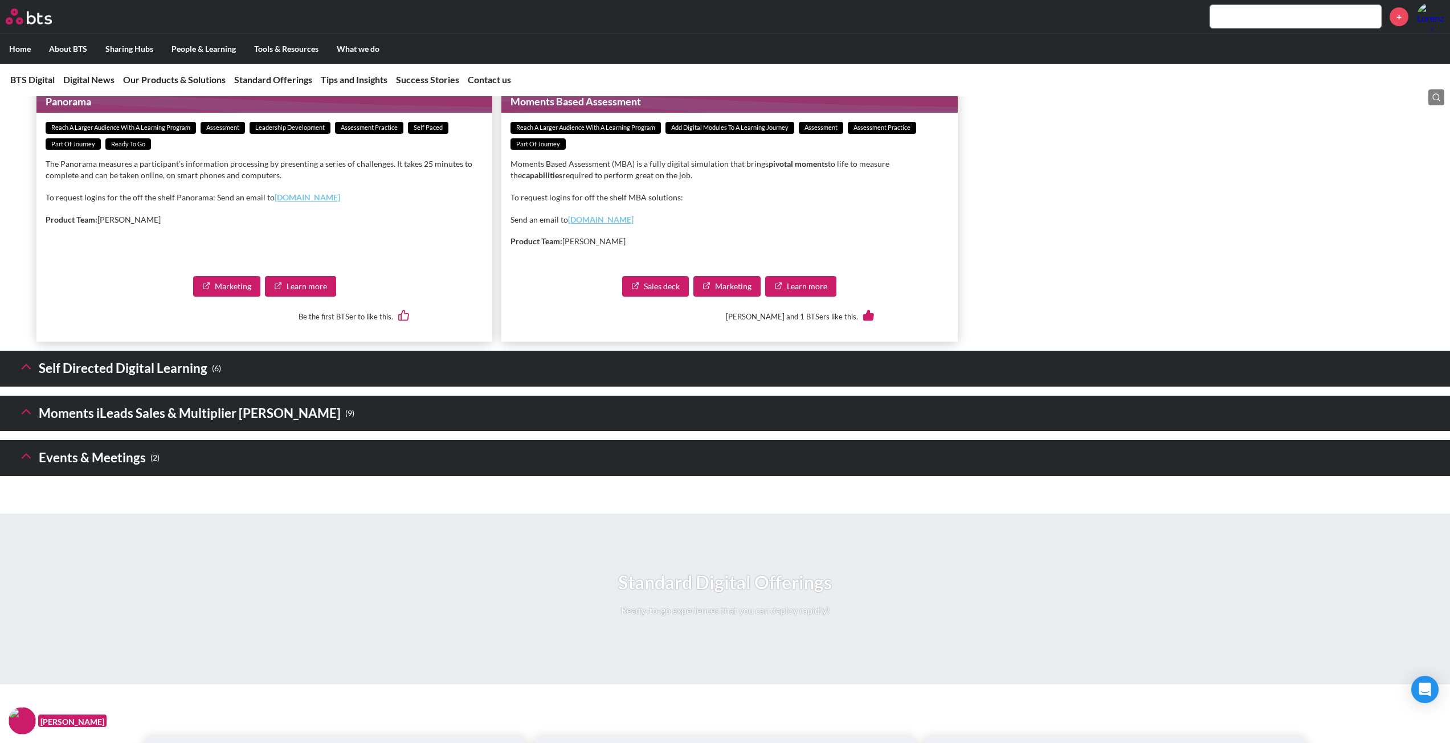
scroll to position [2165, 0]
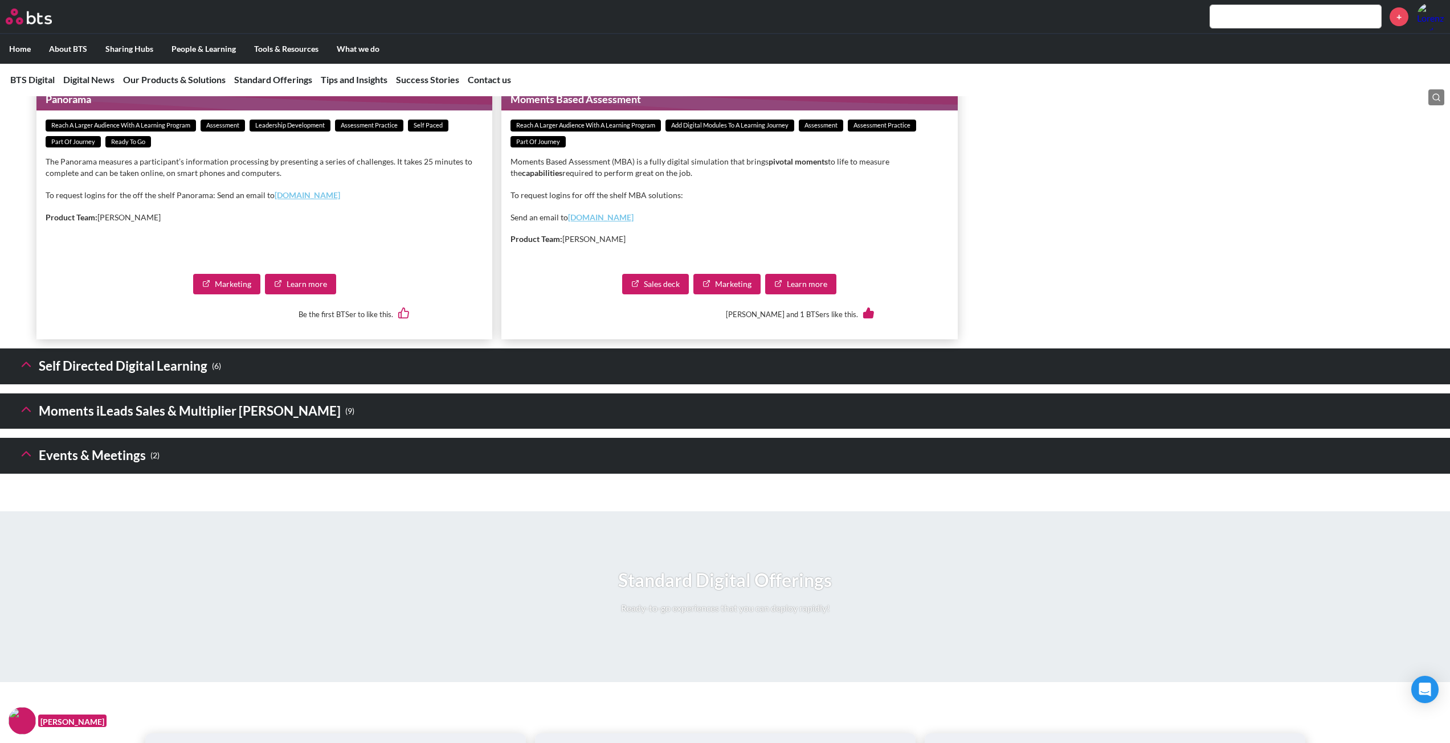
click at [19, 373] on icon at bounding box center [26, 365] width 16 height 16
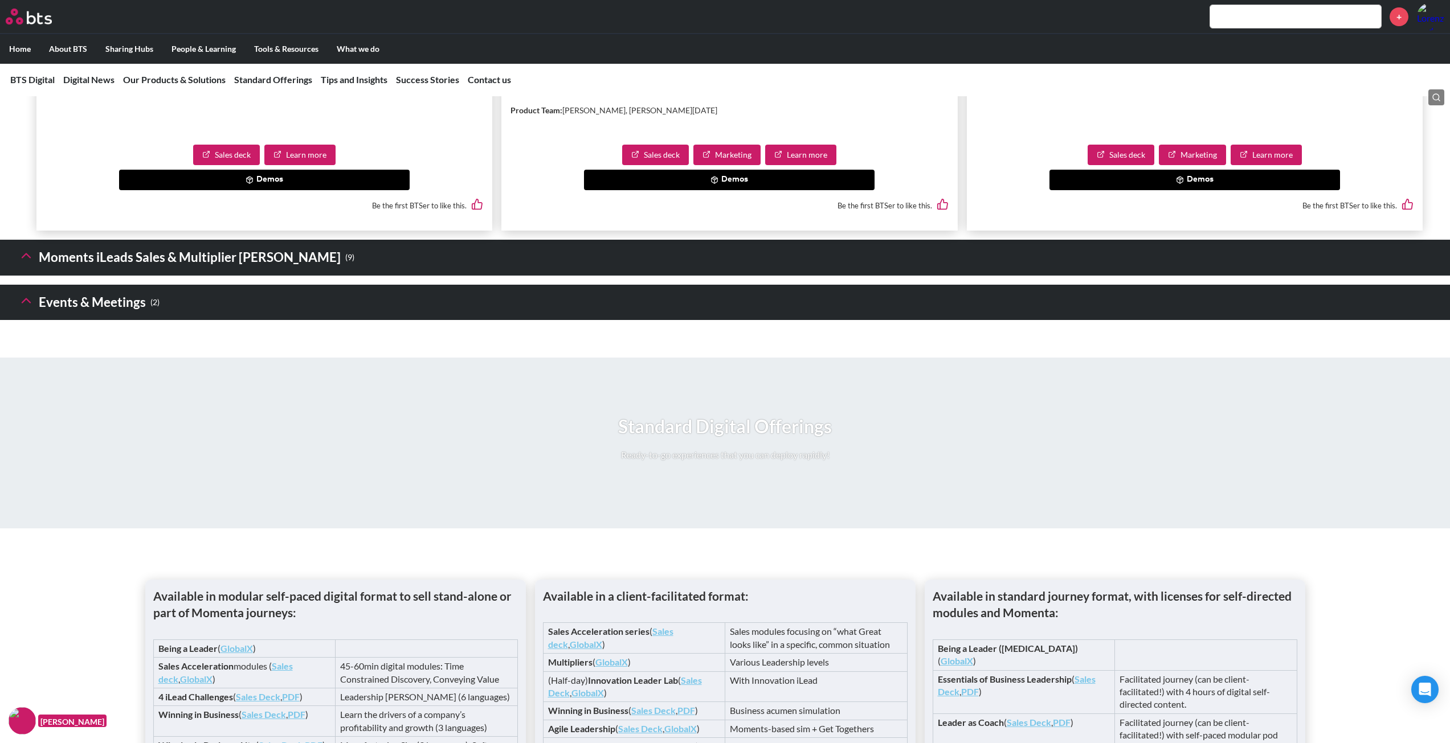
scroll to position [3190, 0]
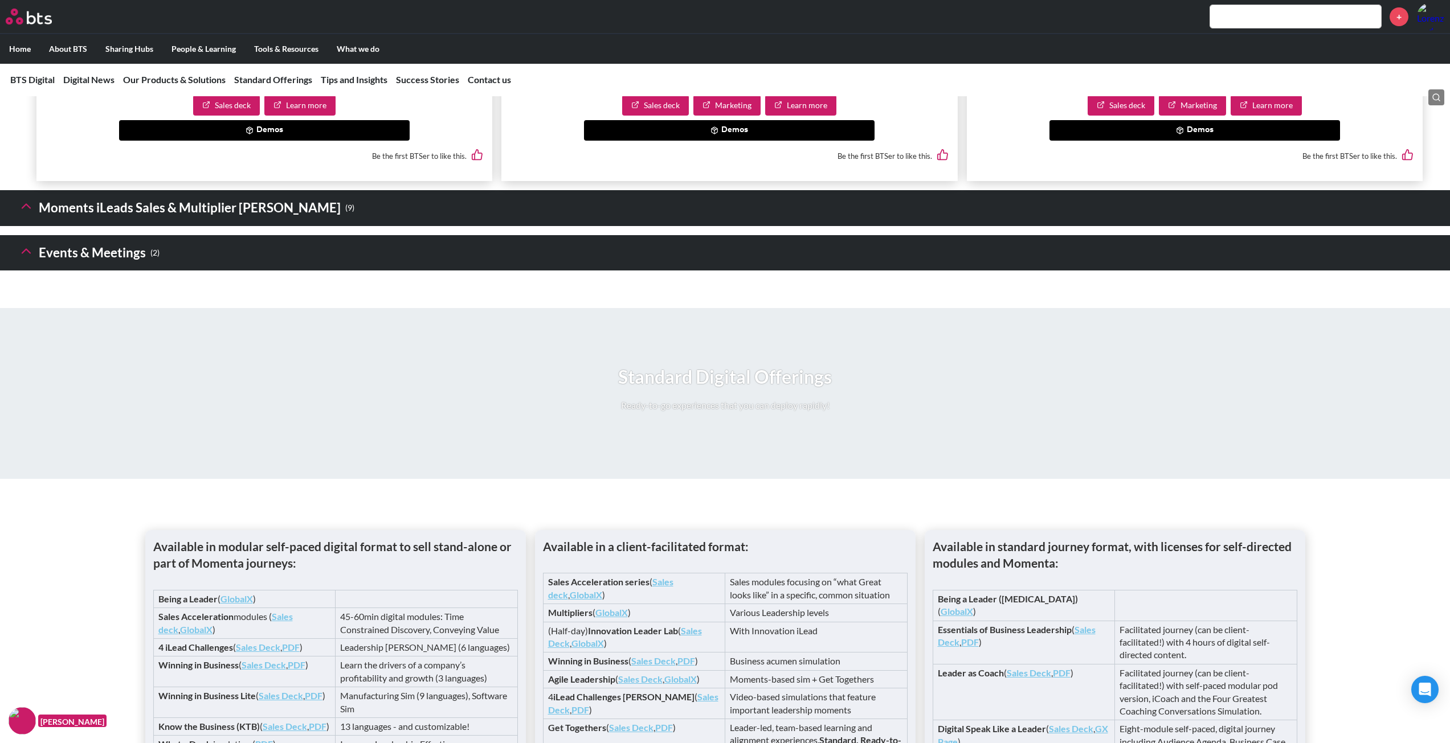
click at [31, 214] on icon at bounding box center [26, 206] width 16 height 16
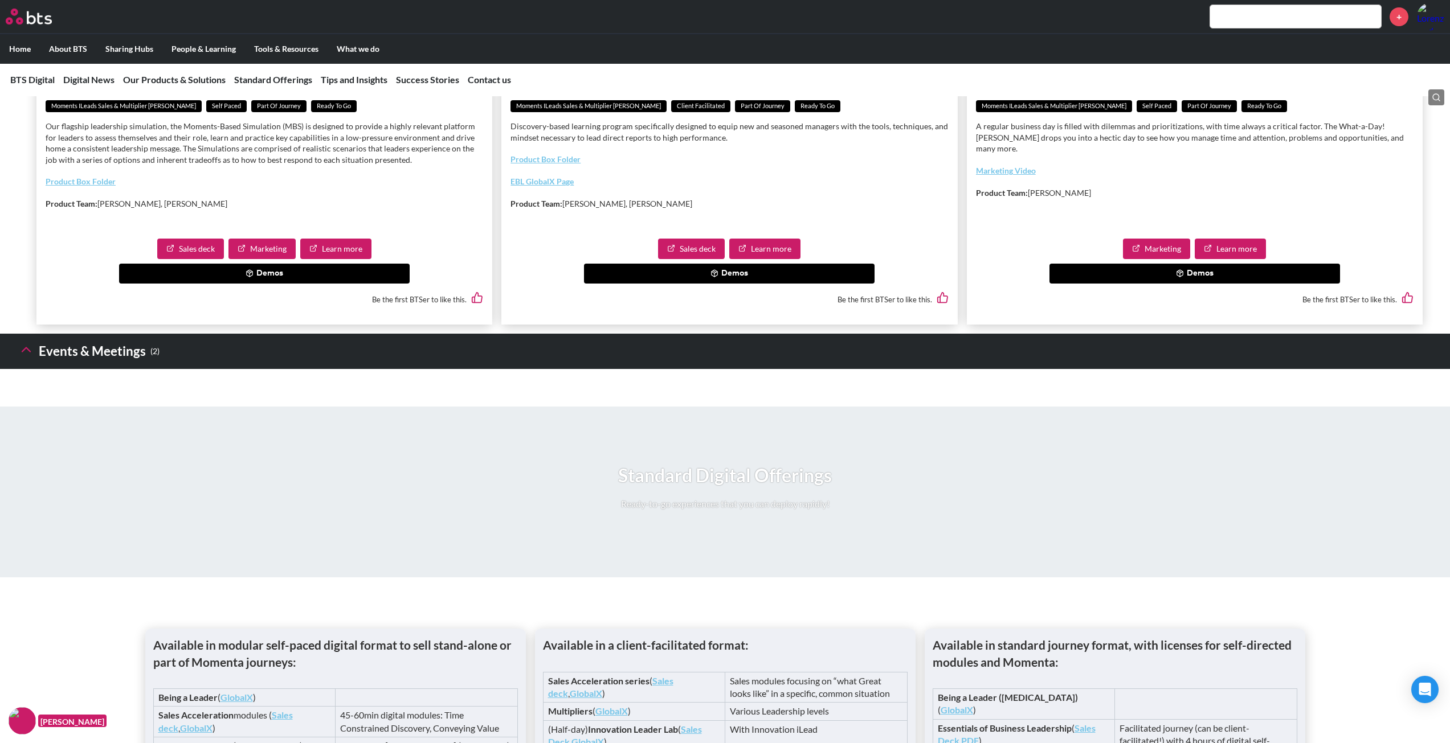
scroll to position [4330, 0]
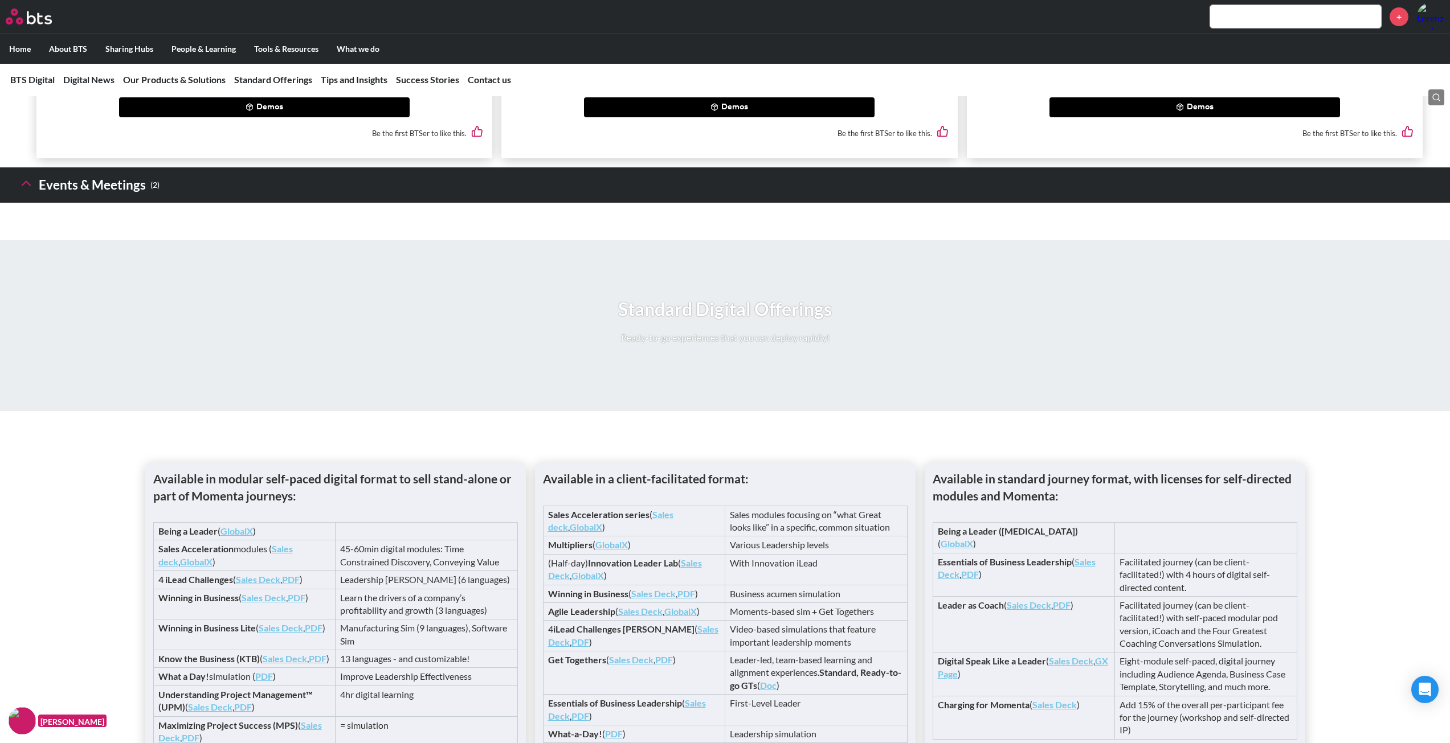
click at [26, 191] on icon at bounding box center [26, 183] width 16 height 16
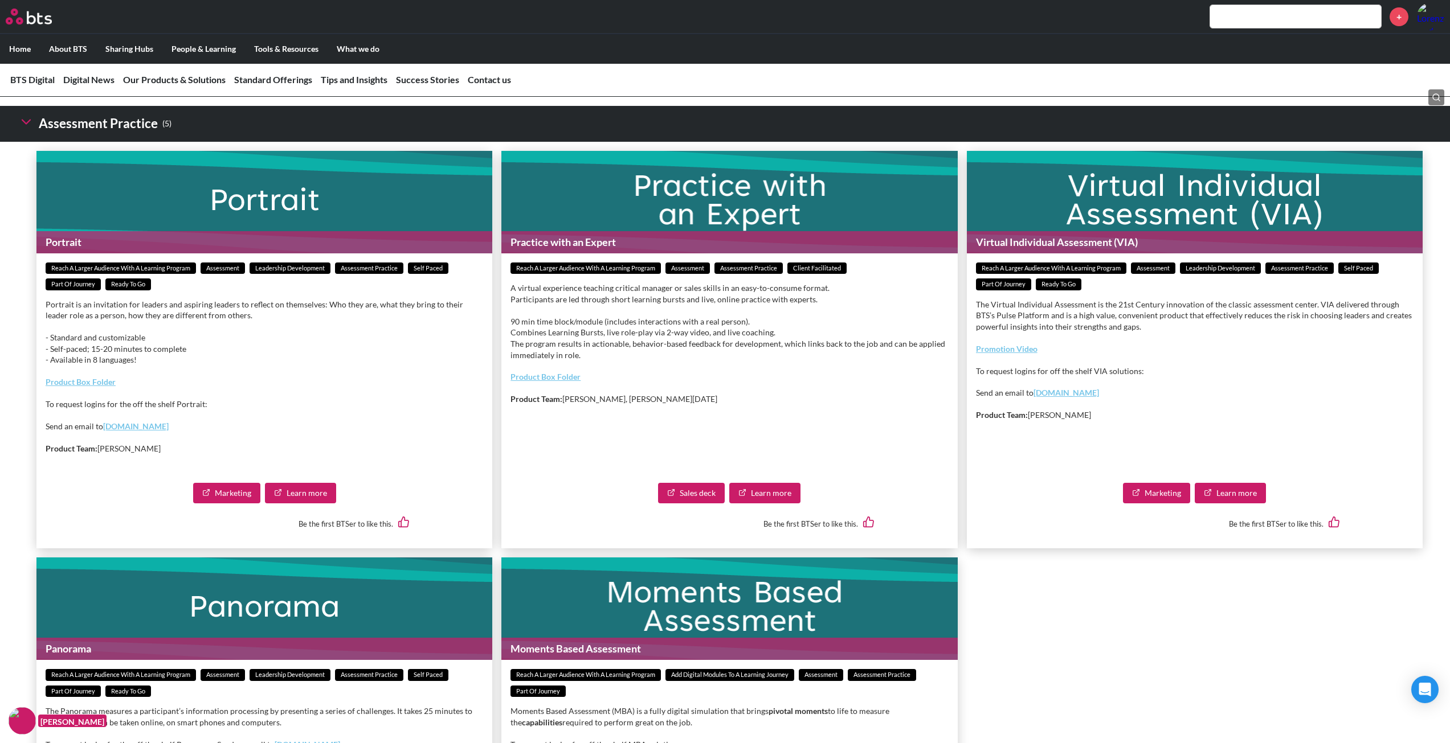
scroll to position [1310, 0]
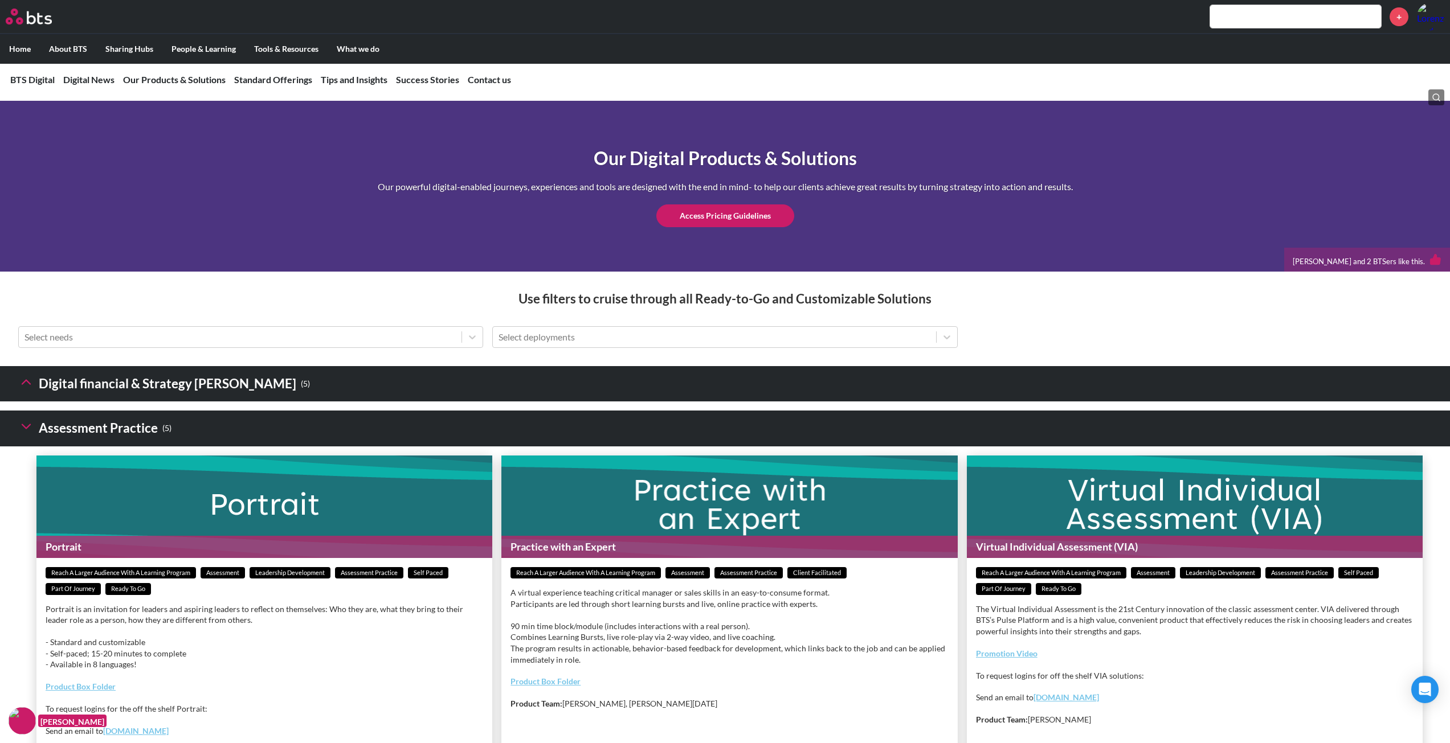
click at [29, 390] on icon at bounding box center [26, 382] width 16 height 16
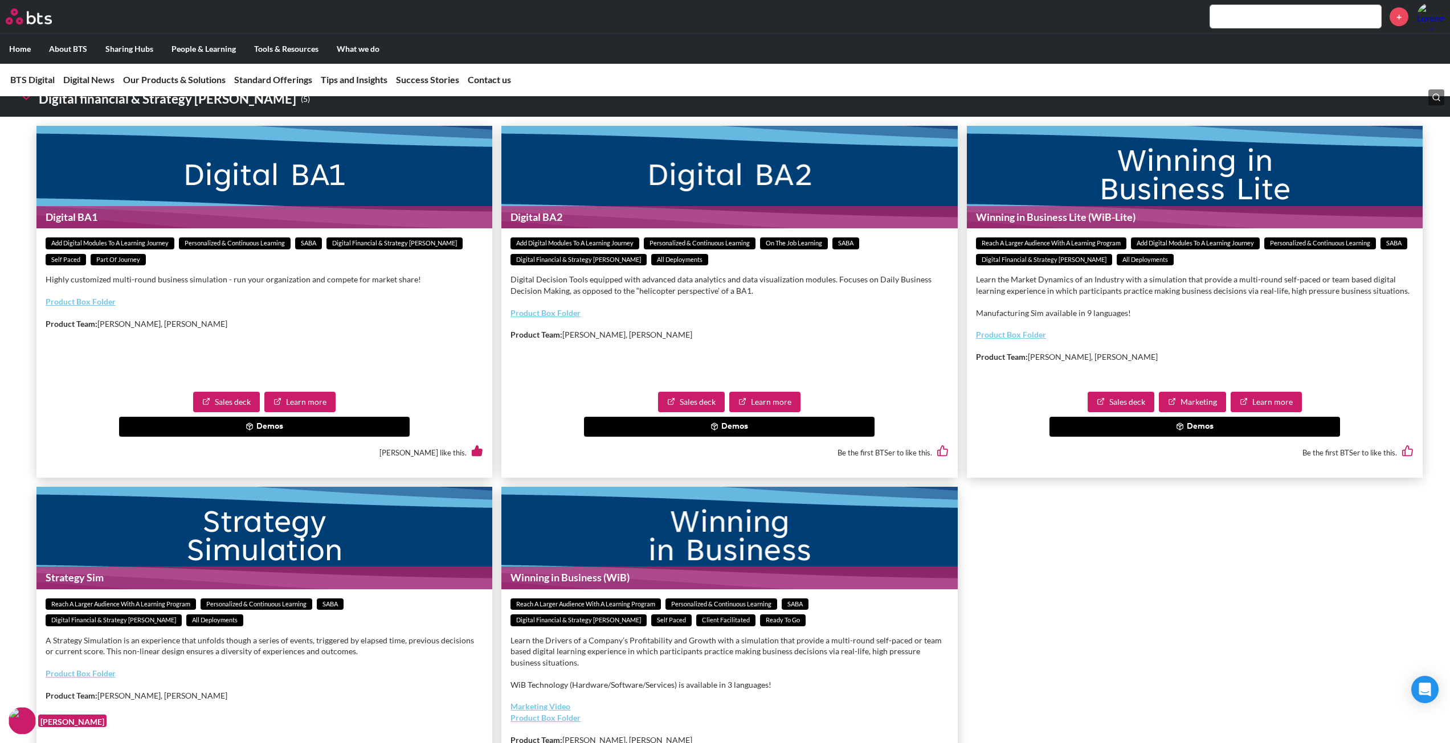
scroll to position [1652, 0]
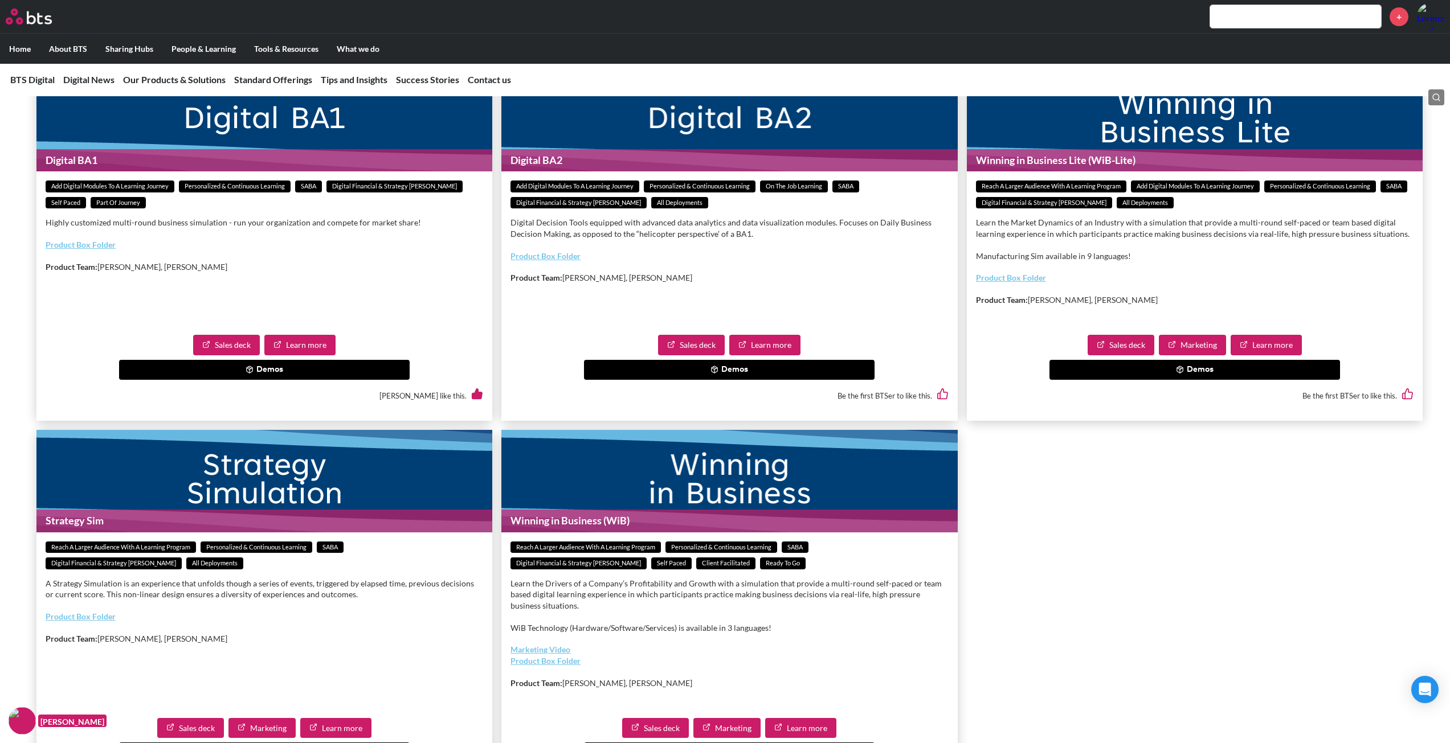
click at [246, 374] on icon at bounding box center [250, 370] width 8 height 8
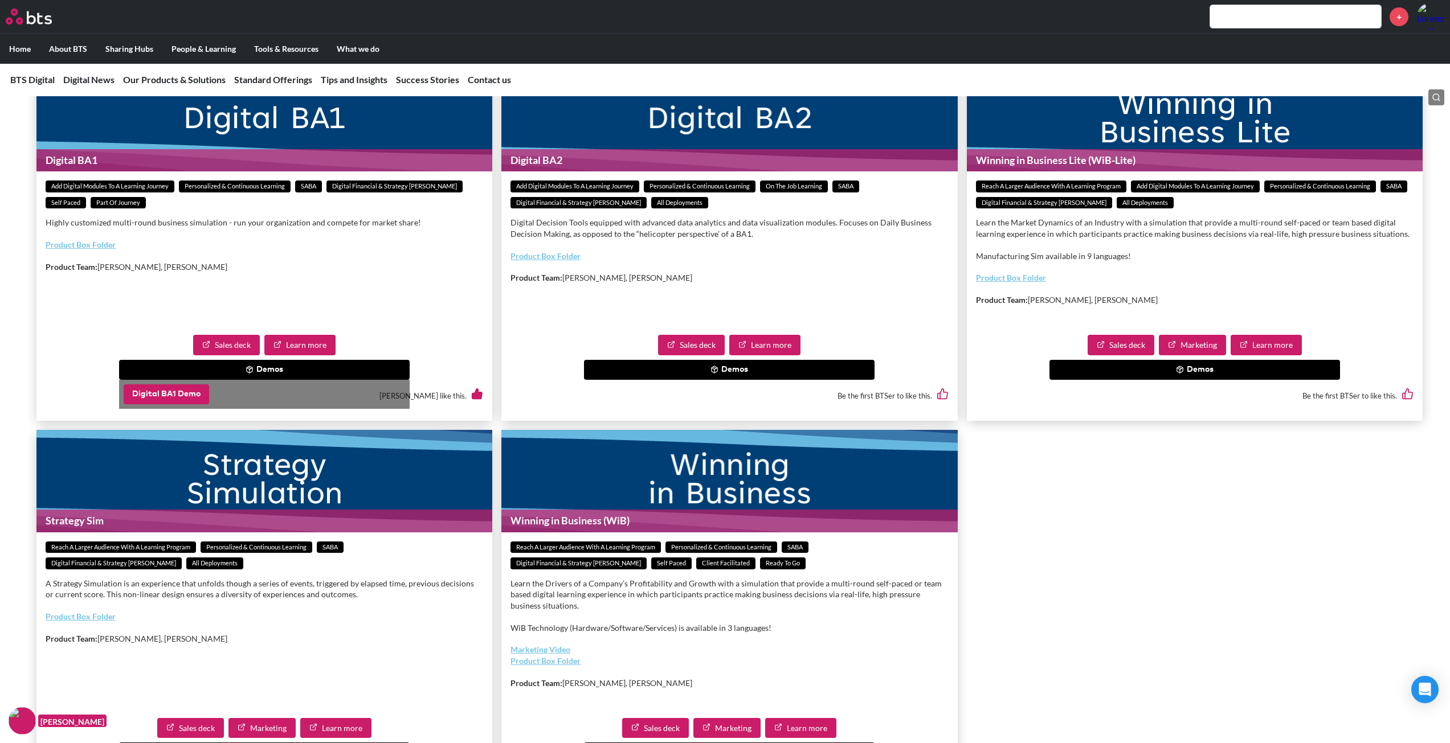
click at [191, 405] on button "Digital BA1 Demo" at bounding box center [166, 395] width 85 height 21
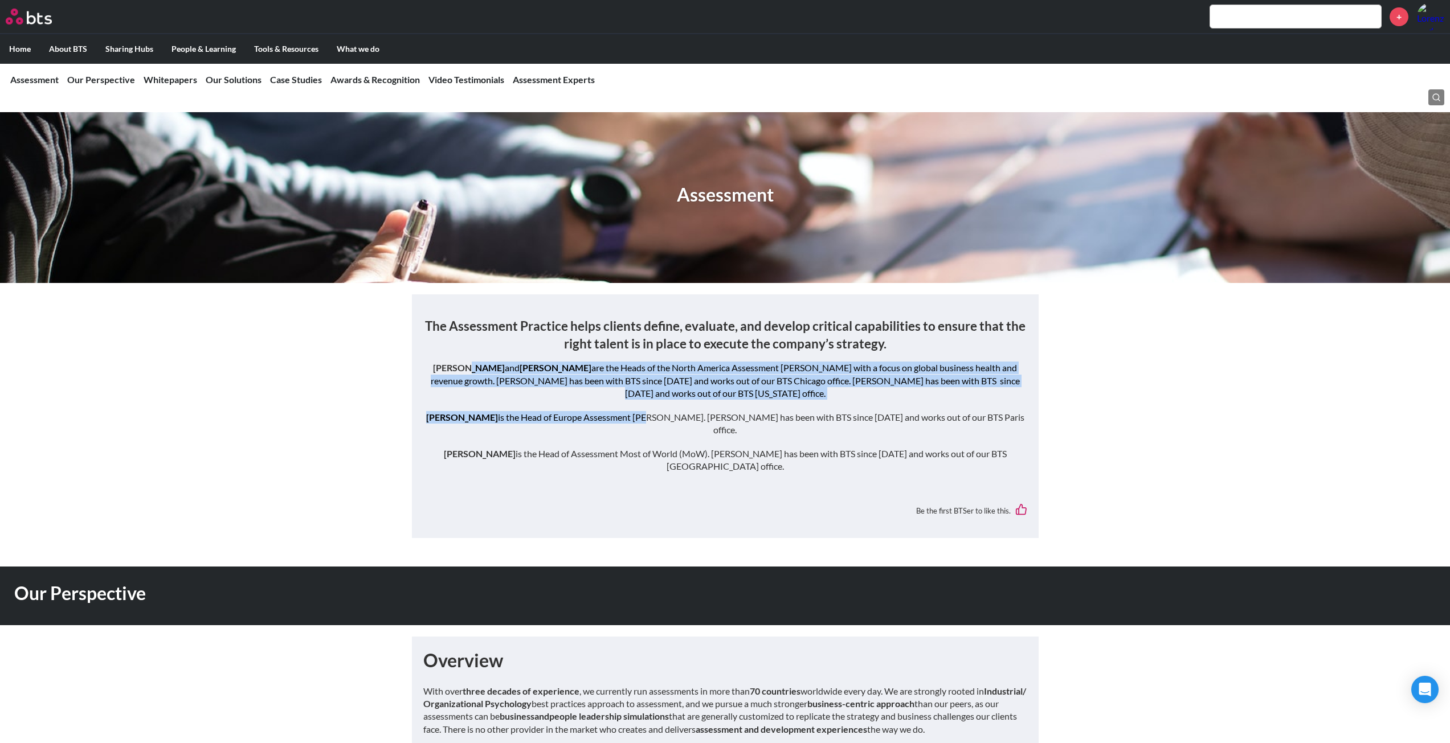
drag, startPoint x: 481, startPoint y: 371, endPoint x: 677, endPoint y: 410, distance: 199.3
click at [677, 410] on div "The Assessment Practice helps clients define, evaluate, and develop critical ca…" at bounding box center [725, 400] width 604 height 167
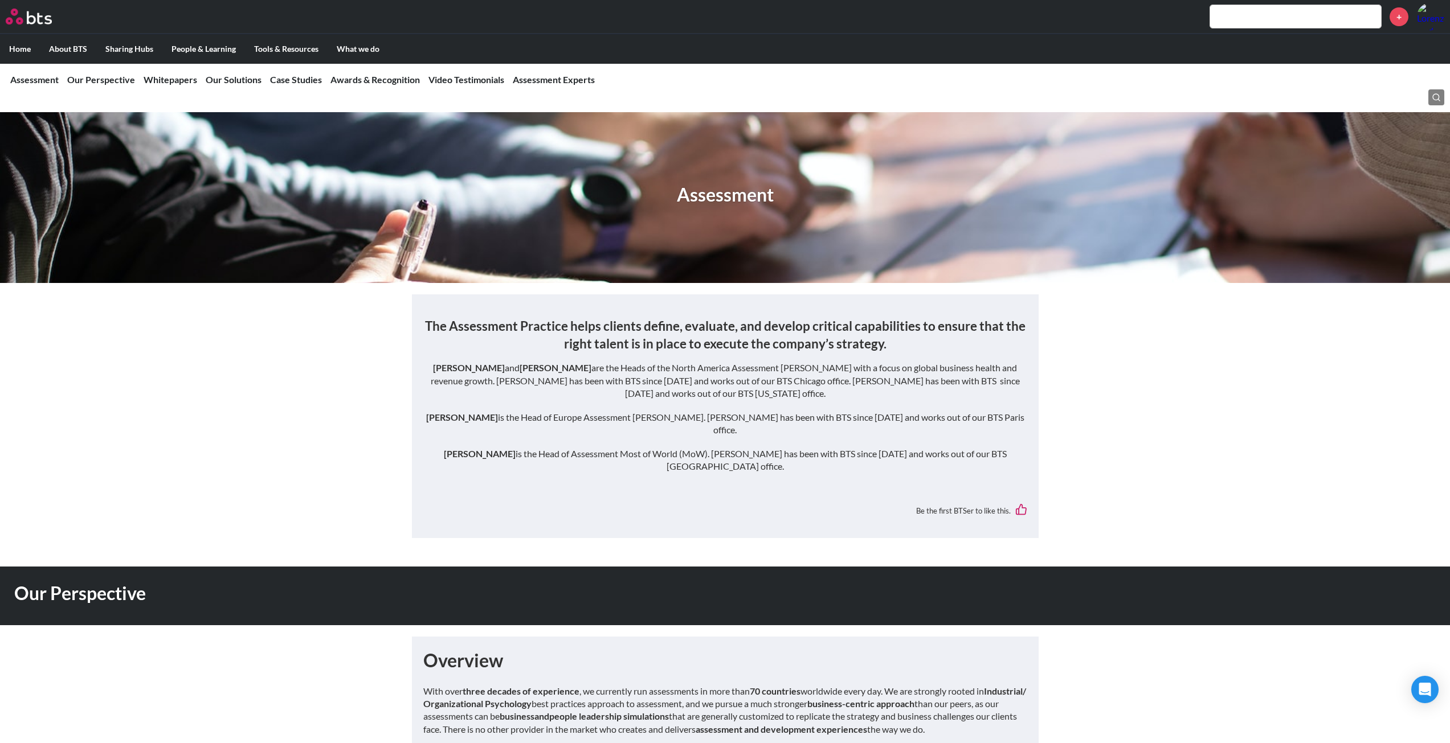
click at [599, 448] on div "The Assessment Practice helps clients define, evaluate, and develop critical ca…" at bounding box center [725, 422] width 604 height 210
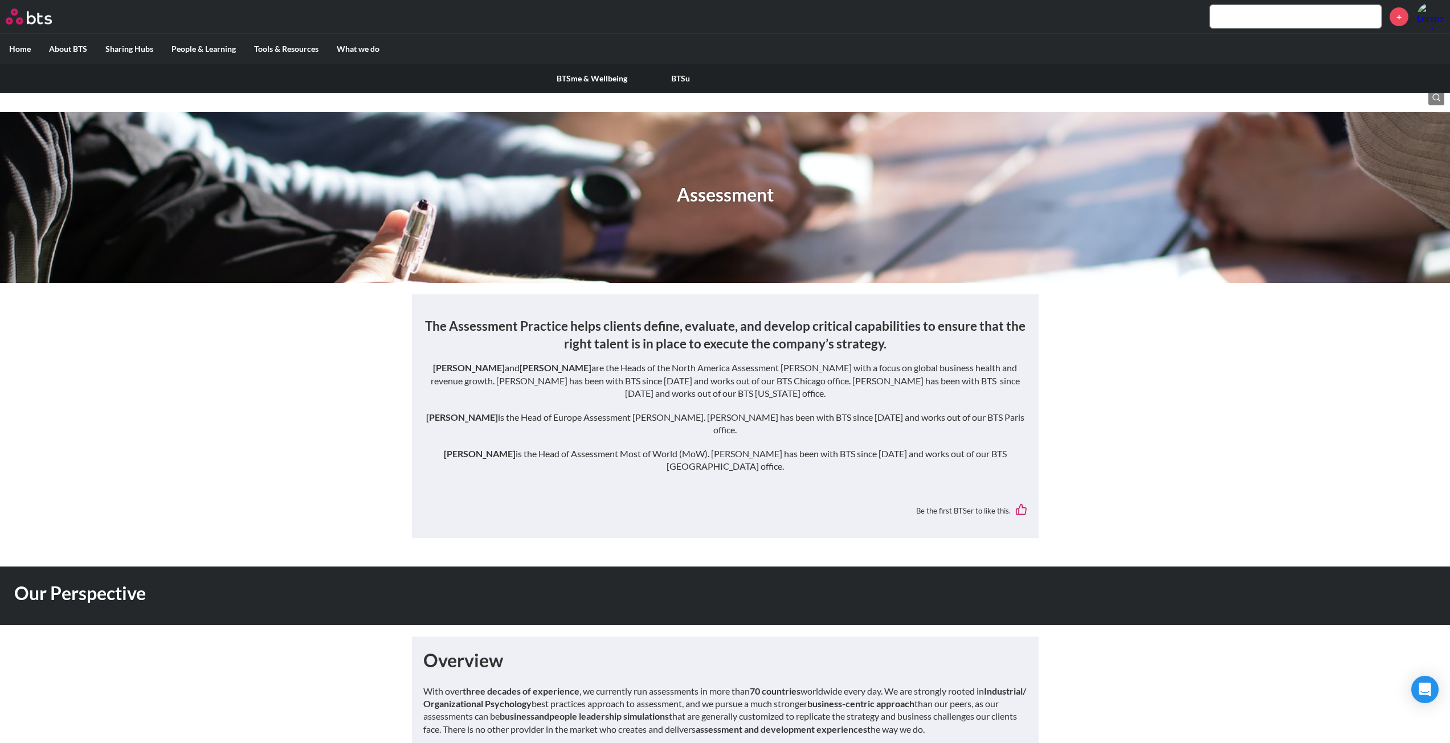
click at [575, 70] on link "BTSme & Wellbeing" at bounding box center [591, 79] width 89 height 30
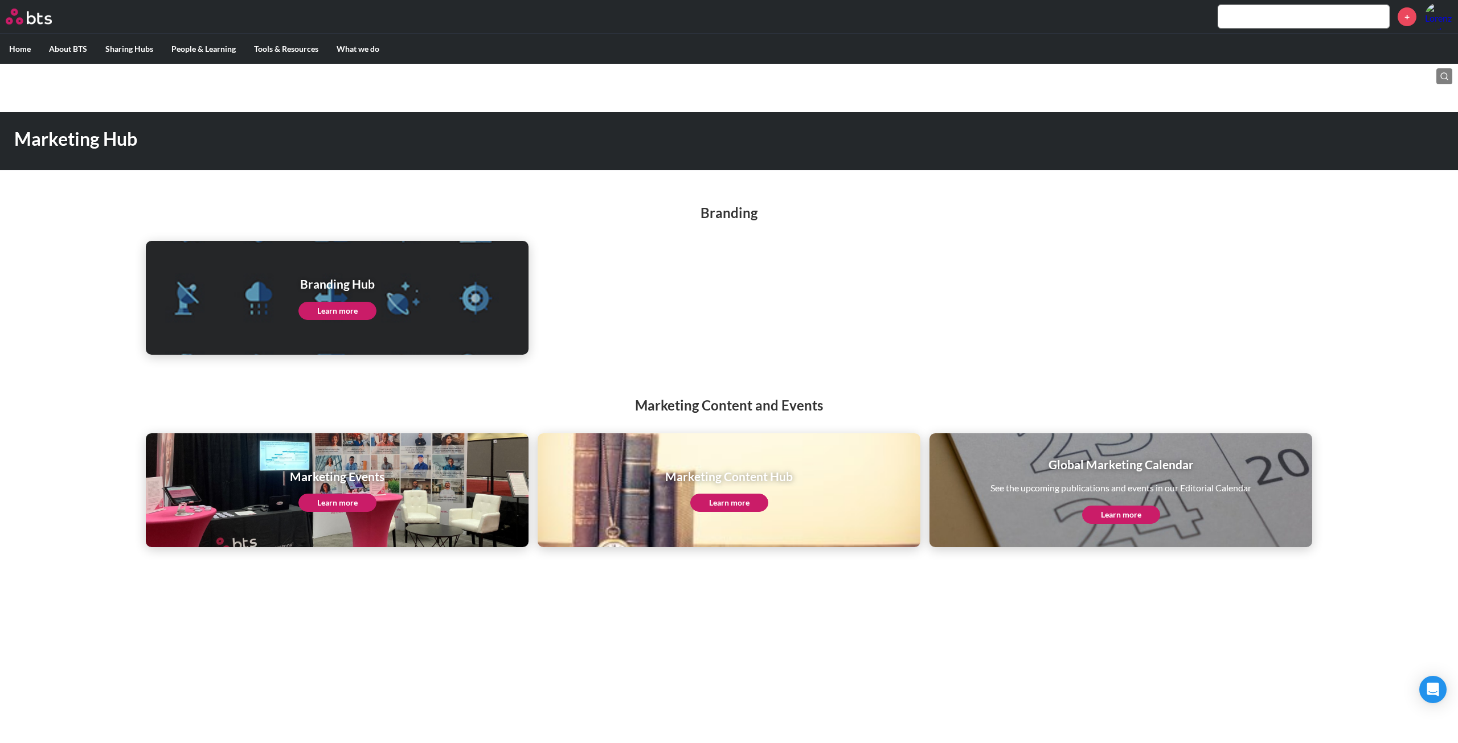
click at [320, 318] on link "Learn more" at bounding box center [338, 311] width 78 height 18
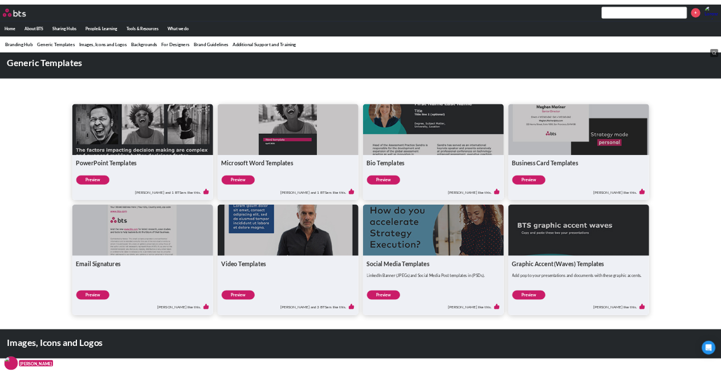
scroll to position [228, 0]
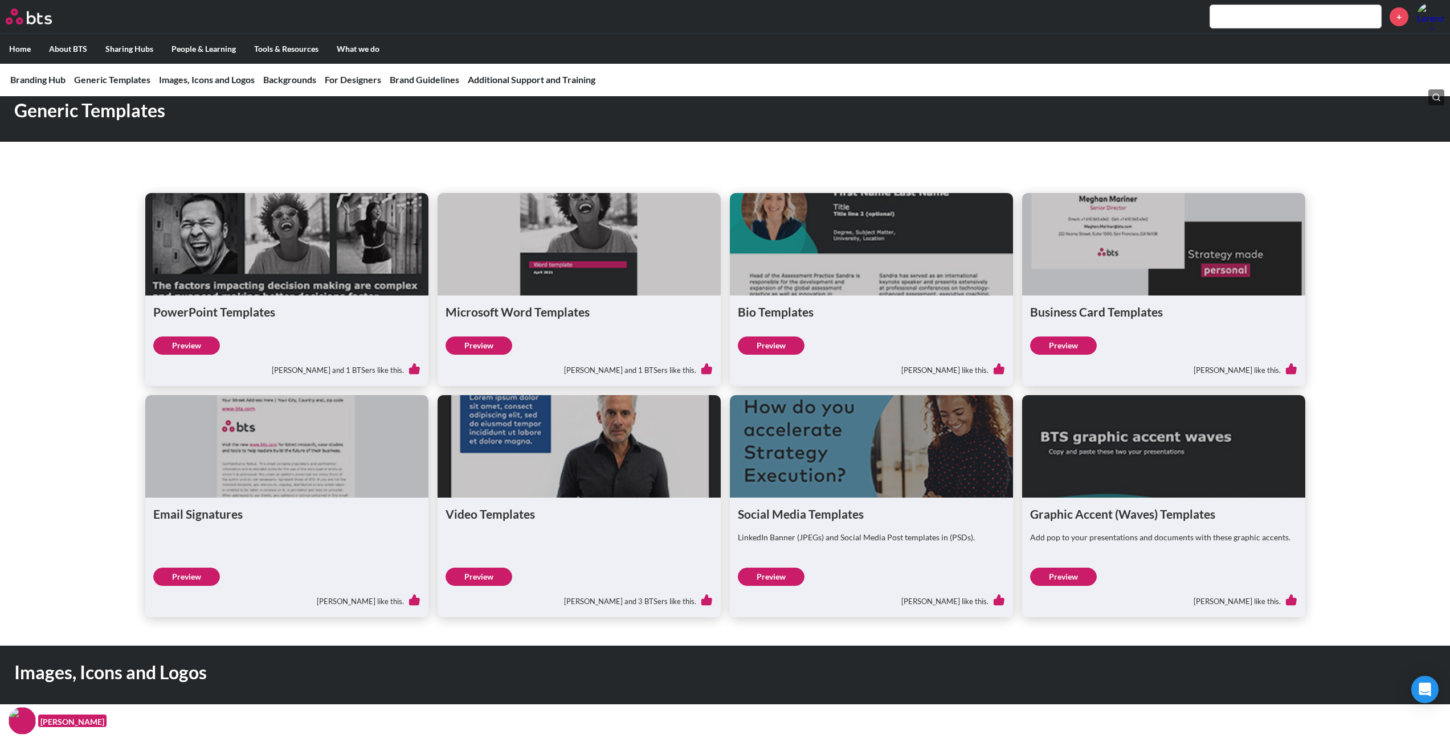
click at [190, 346] on link "Preview" at bounding box center [186, 346] width 67 height 18
click at [205, 571] on link "Preview" at bounding box center [186, 577] width 67 height 18
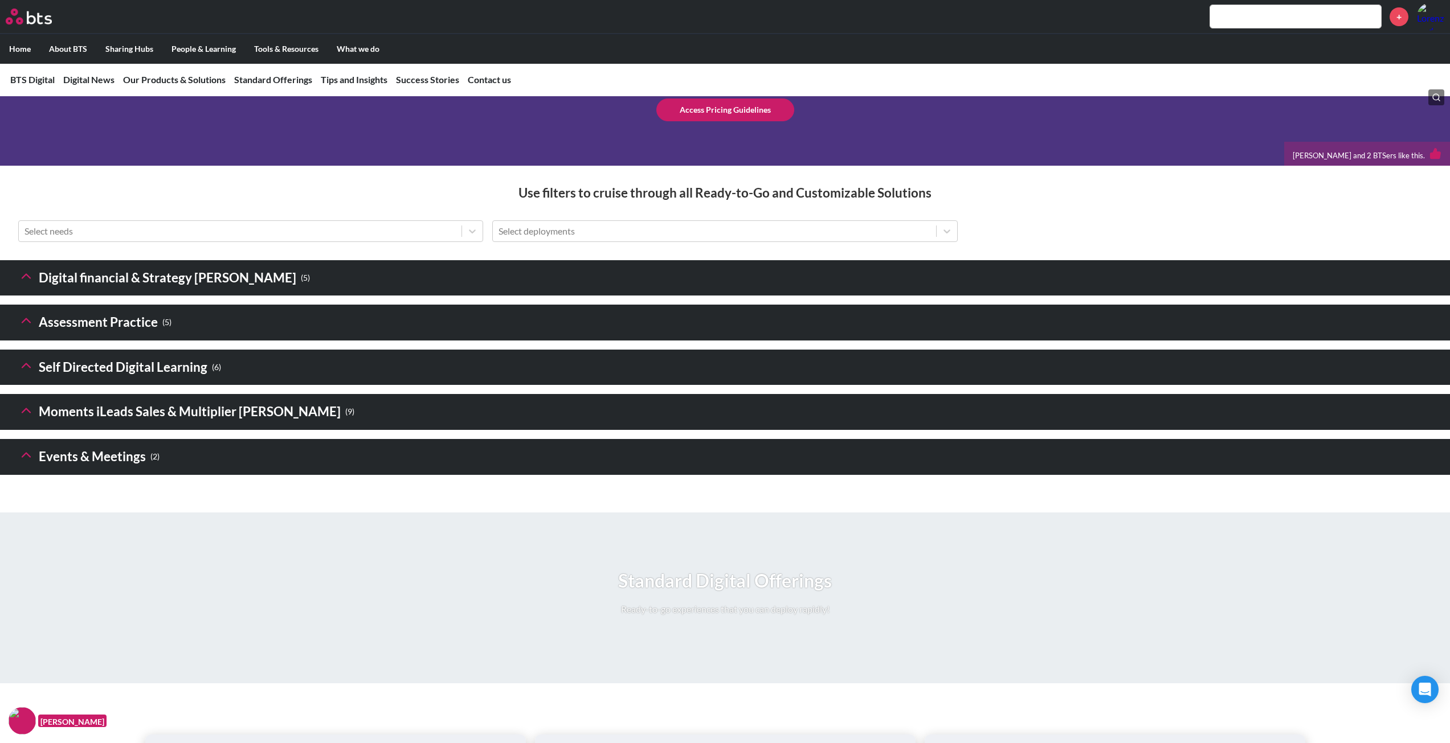
scroll to position [1424, 0]
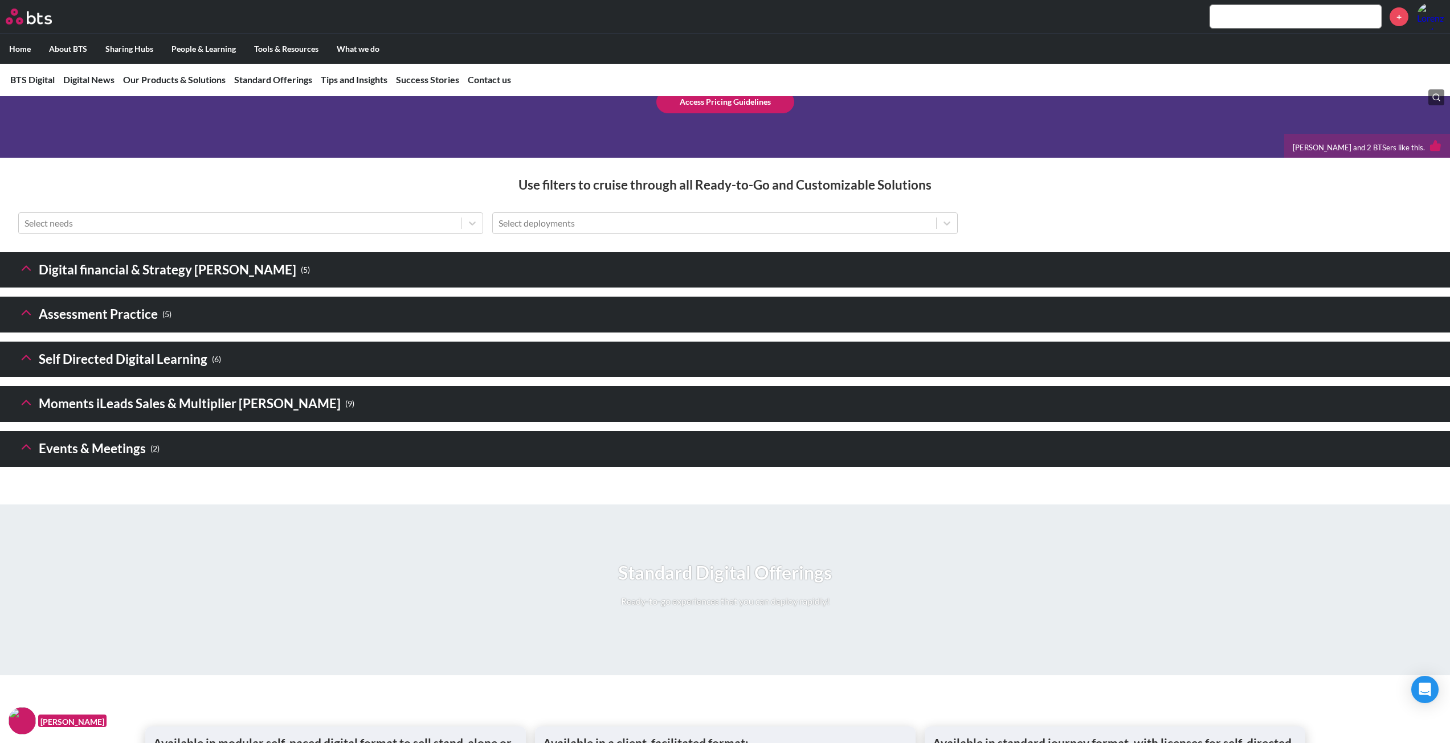
click at [274, 288] on header "Digital financial & Strategy [PERSON_NAME] ( 5 )" at bounding box center [725, 270] width 1450 height 36
click at [18, 276] on icon at bounding box center [26, 268] width 16 height 16
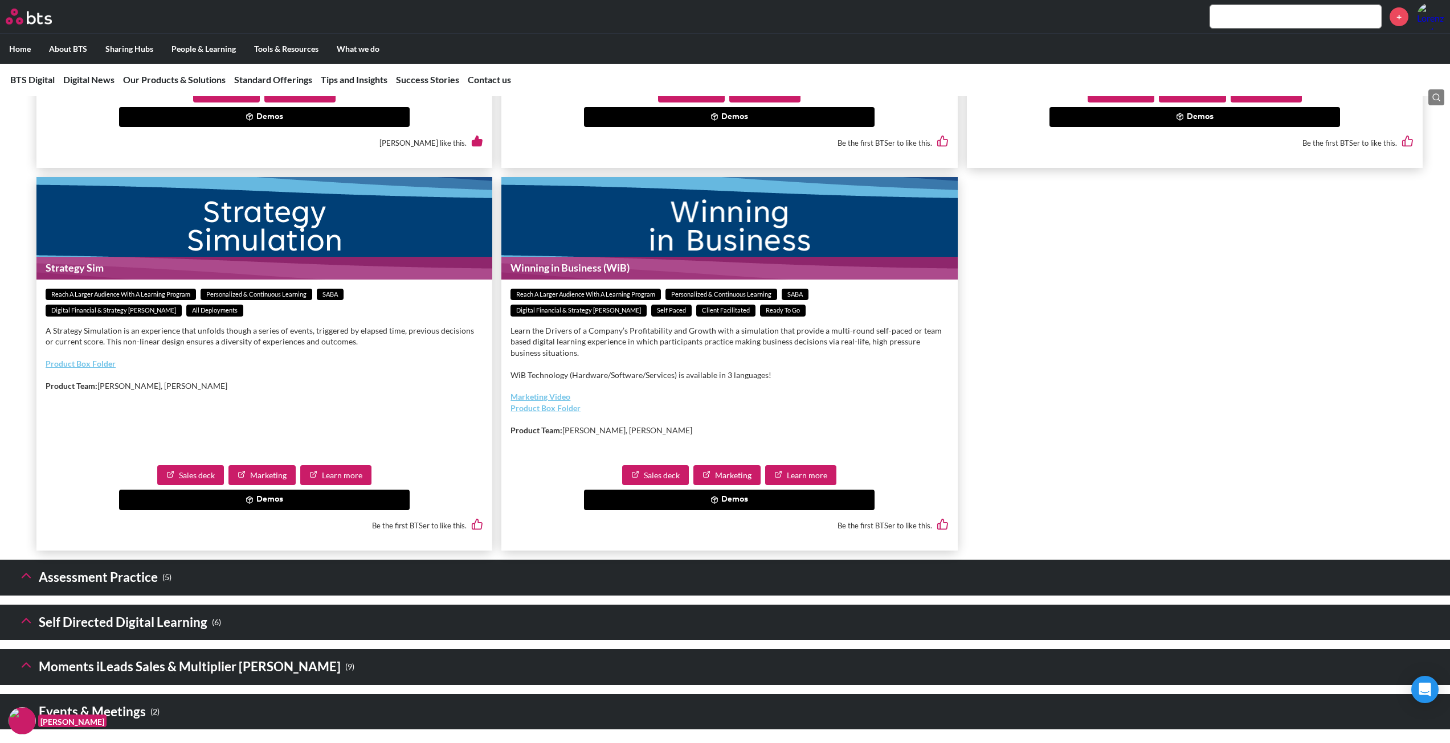
scroll to position [1937, 0]
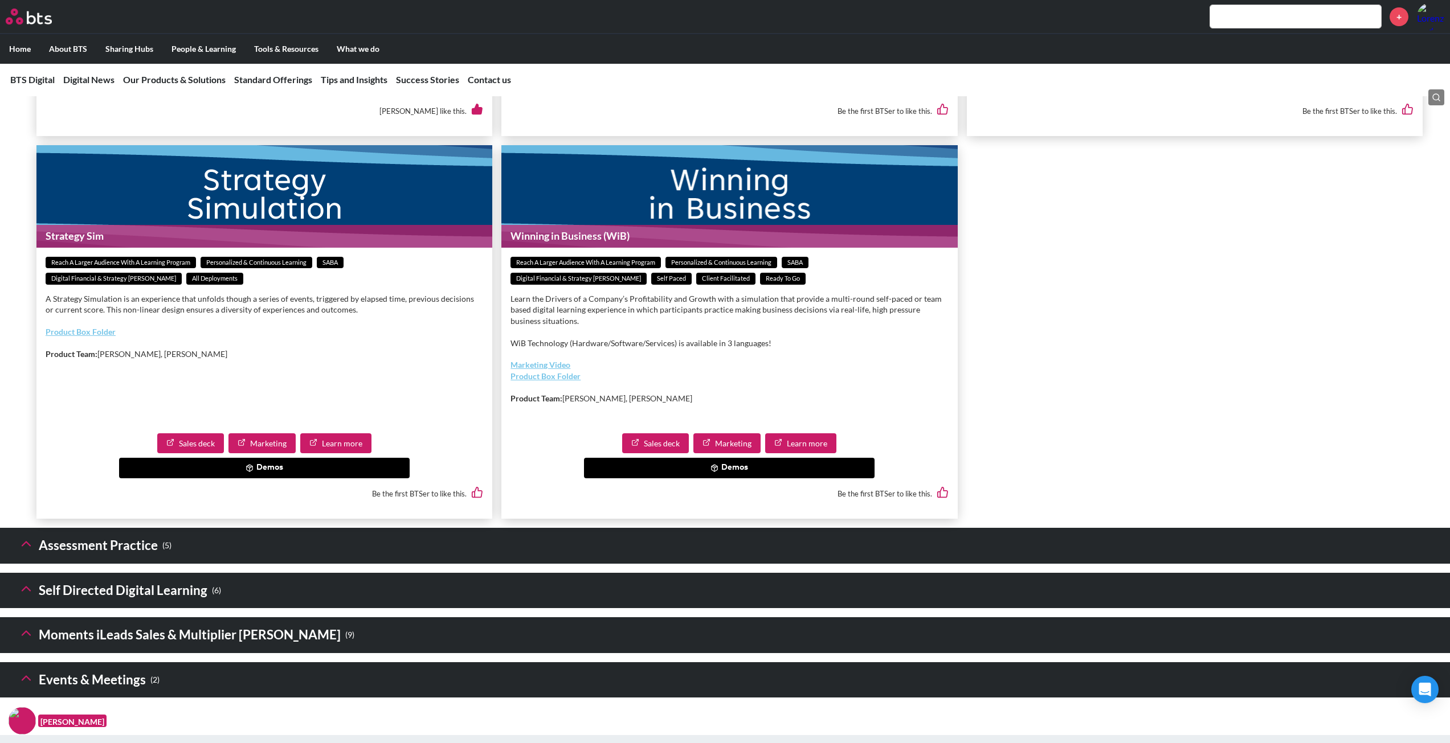
click at [288, 479] on button "Demos" at bounding box center [264, 468] width 291 height 21
click at [207, 503] on button "Strategy Sim Demo" at bounding box center [171, 493] width 94 height 21
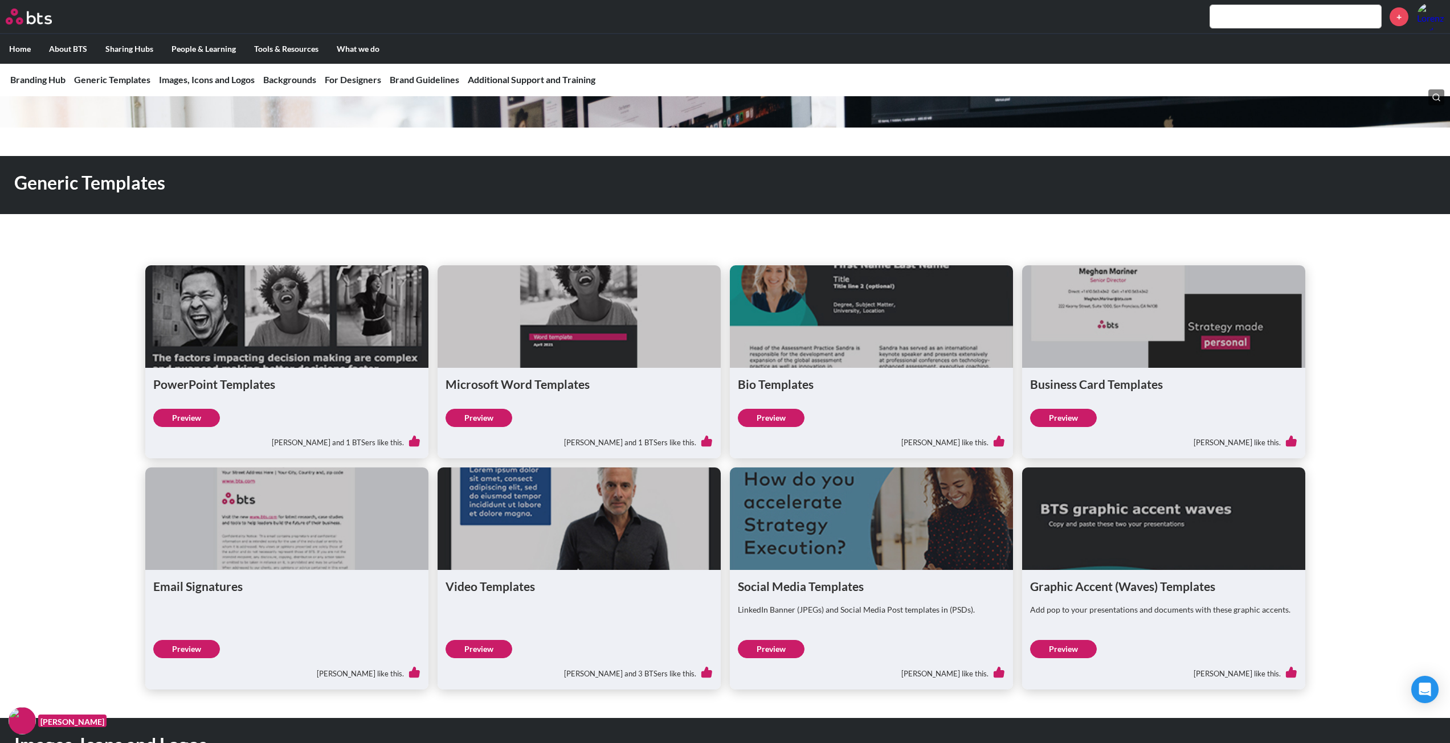
scroll to position [171, 0]
